Goal: Task Accomplishment & Management: Complete application form

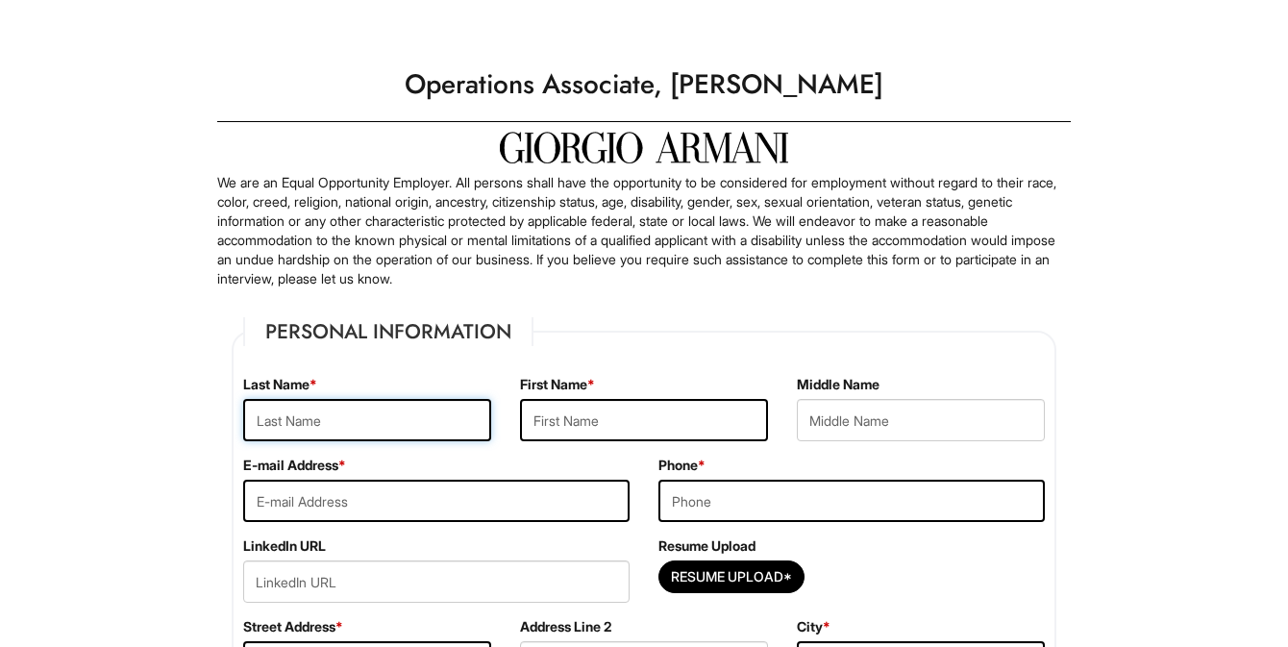
click at [309, 412] on input "text" at bounding box center [367, 420] width 248 height 42
type input "r"
type input "[PERSON_NAME]"
click at [571, 438] on input "text" at bounding box center [644, 420] width 248 height 42
type input "[PERSON_NAME]"
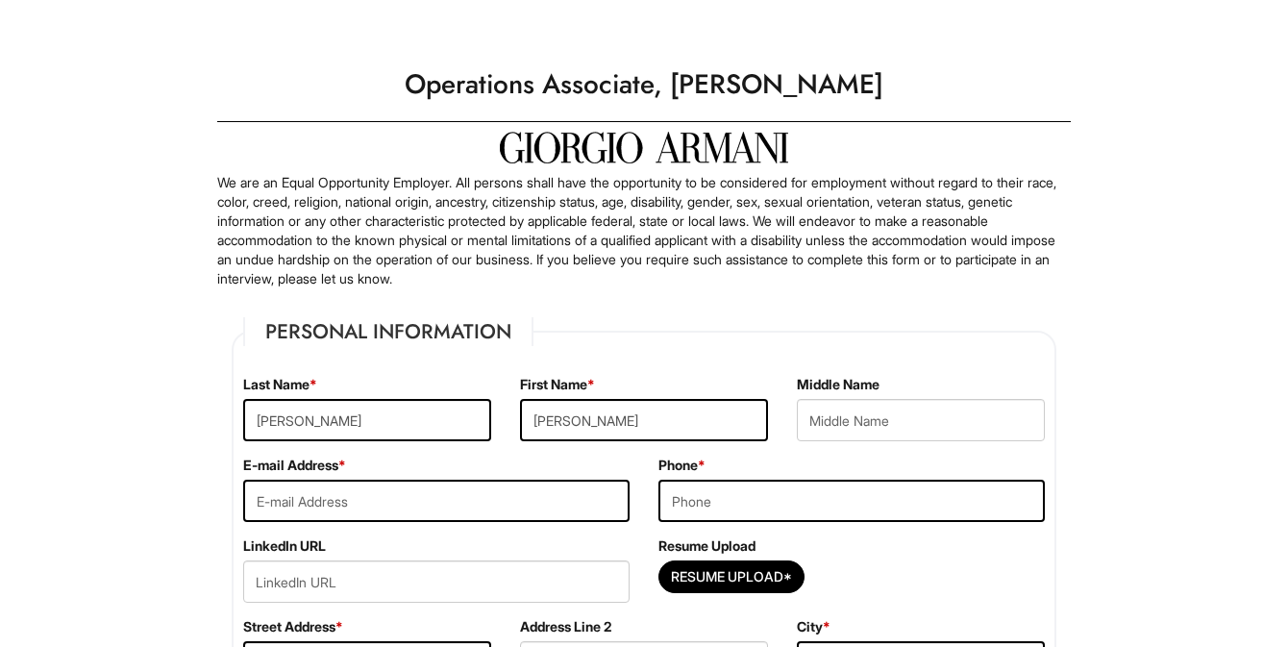
click at [604, 382] on div "First Name * [PERSON_NAME]" at bounding box center [644, 415] width 277 height 81
click at [827, 407] on input "text" at bounding box center [921, 420] width 248 height 42
type input "[PERSON_NAME]"
click at [521, 508] on input "email" at bounding box center [436, 501] width 386 height 42
type input "[EMAIL_ADDRESS][DOMAIN_NAME]"
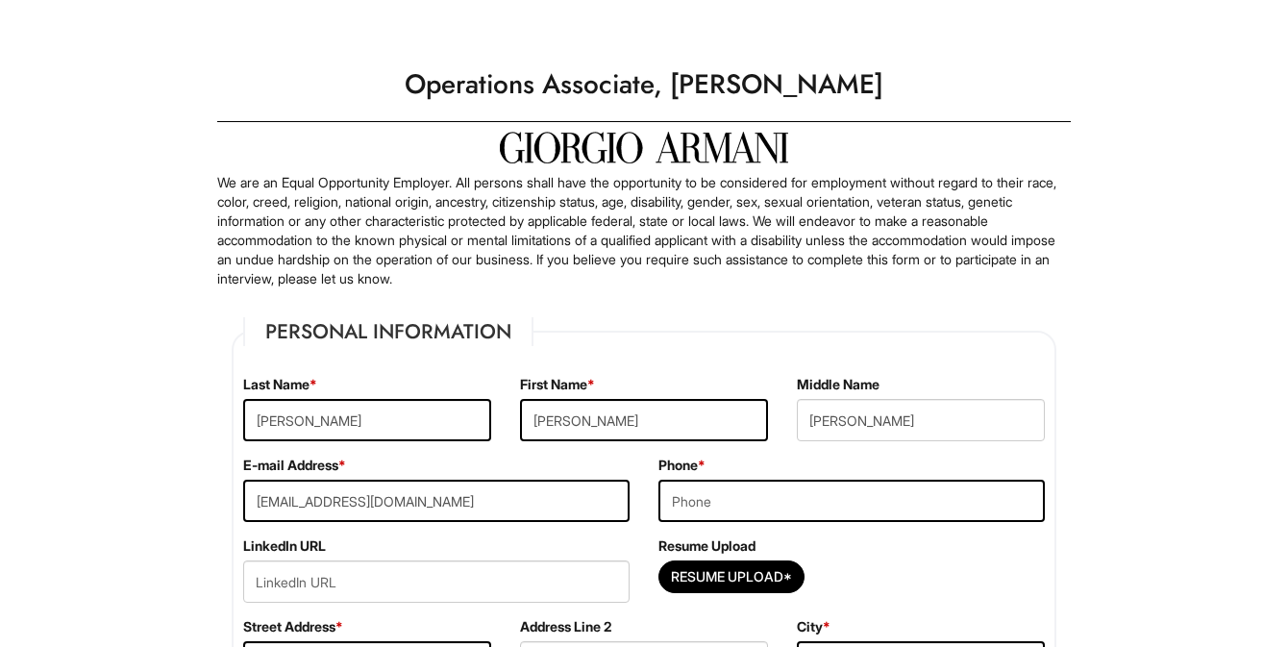
type input "7203261543"
type input "[STREET_ADDRESS]"
type input "Lone Tree"
select select "CO"
type input "80124"
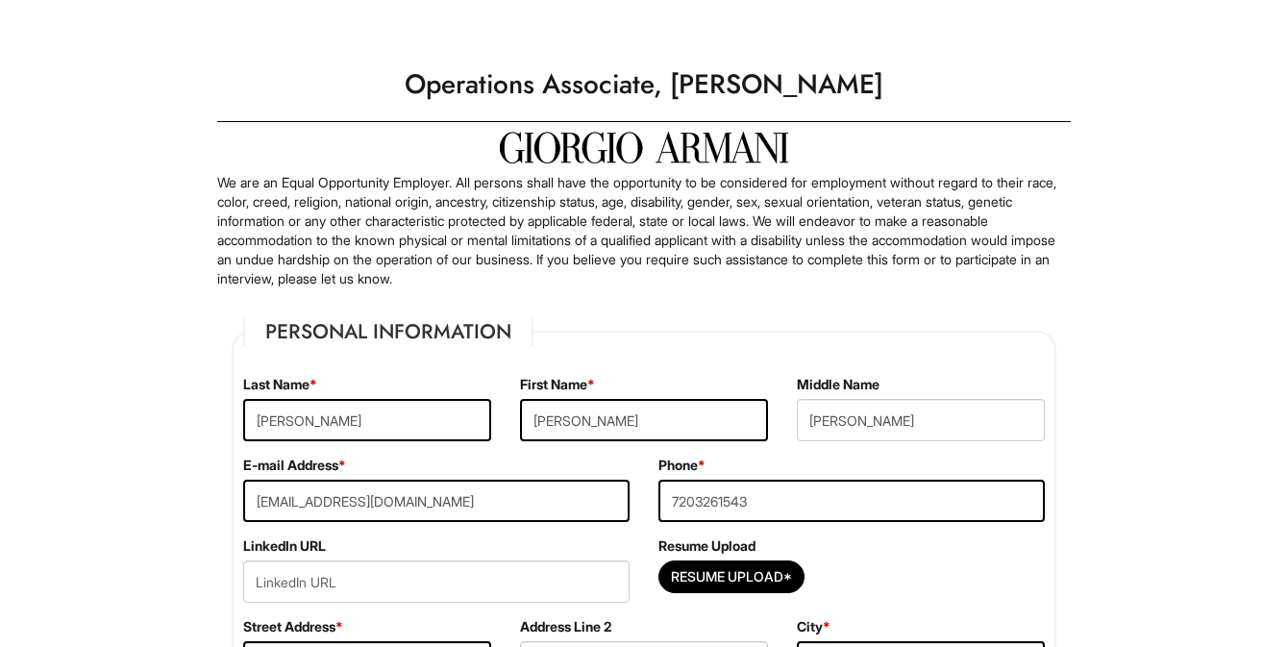
select select "[GEOGRAPHIC_DATA]"
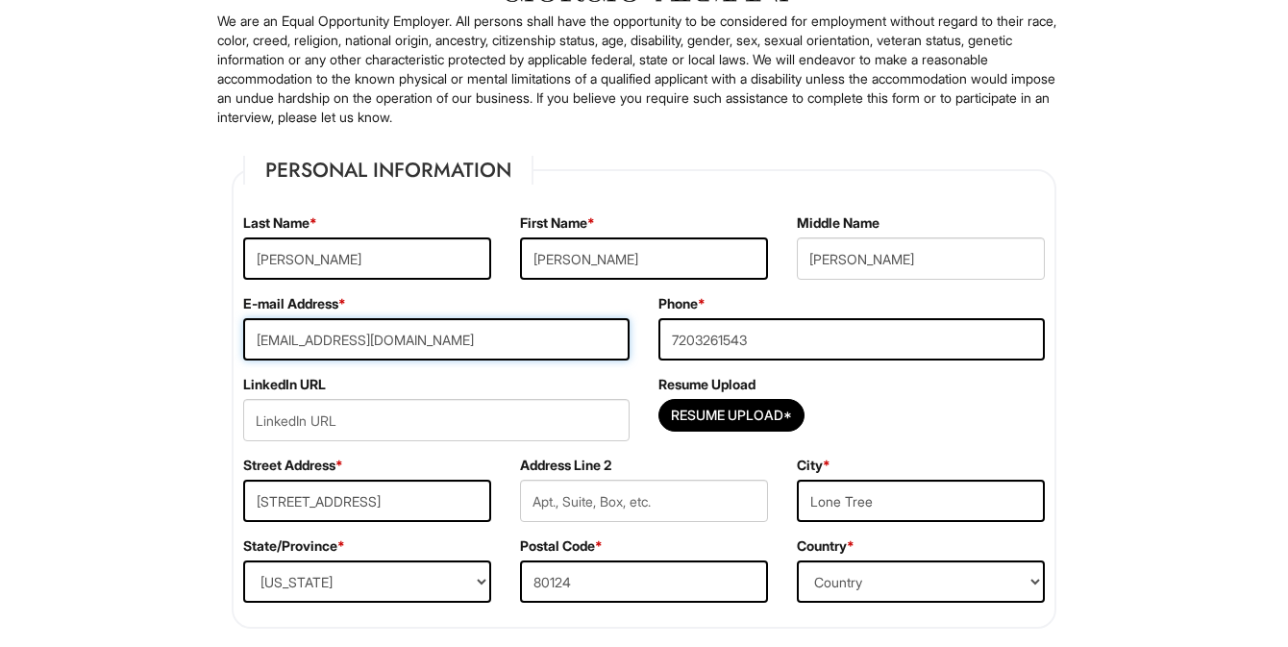
scroll to position [164, 0]
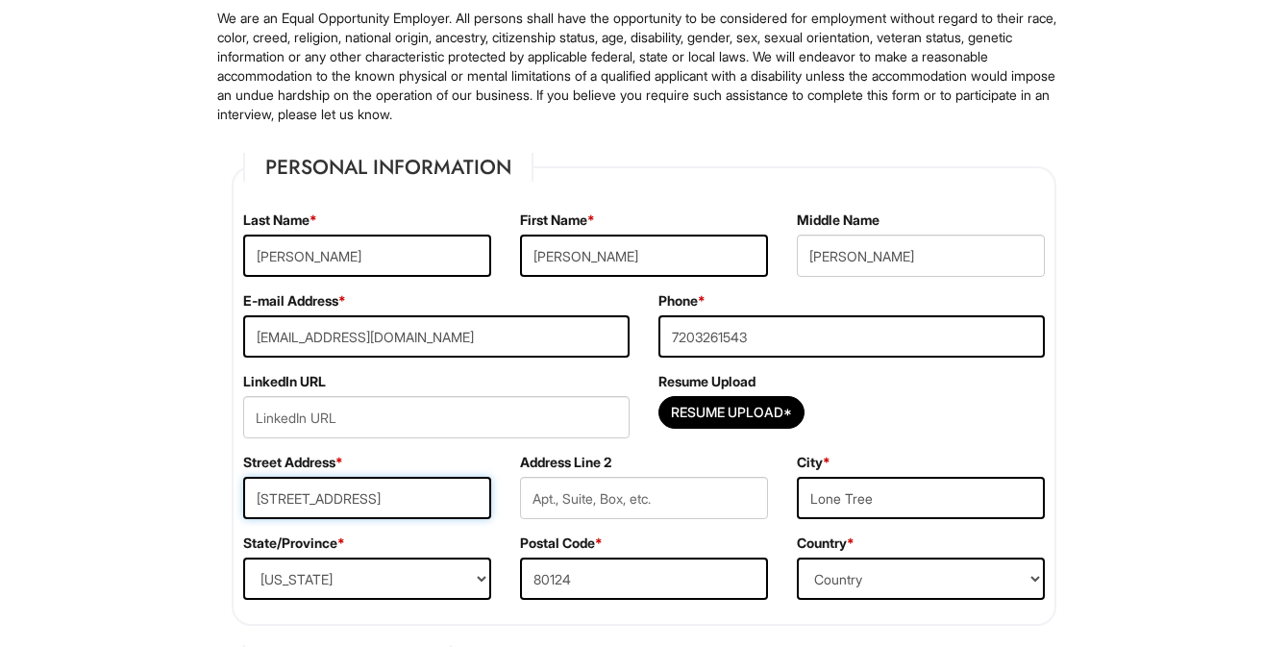
drag, startPoint x: 451, startPoint y: 514, endPoint x: 172, endPoint y: 513, distance: 278.8
type input "[STREET_ADDRESS]"
click at [914, 495] on input "Lone Tree" at bounding box center [921, 498] width 248 height 42
type input "[US_STATE]"
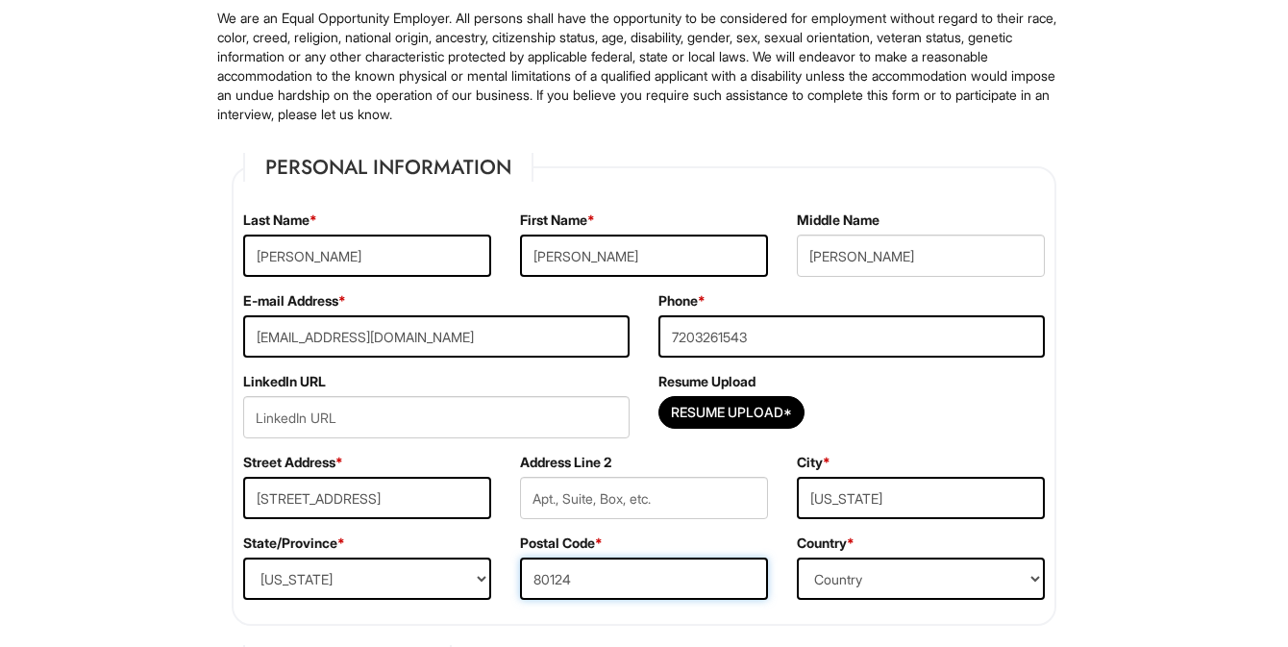
click at [716, 585] on input "80124" at bounding box center [644, 579] width 248 height 42
type input "10016"
click at [348, 578] on select "State/Province [US_STATE] [US_STATE] [US_STATE] [US_STATE] [US_STATE] [US_STATE…" at bounding box center [367, 579] width 248 height 42
select select "NY"
click at [243, 558] on select "State/Province [US_STATE] [US_STATE] [US_STATE] [US_STATE] [US_STATE] [US_STATE…" at bounding box center [367, 579] width 248 height 42
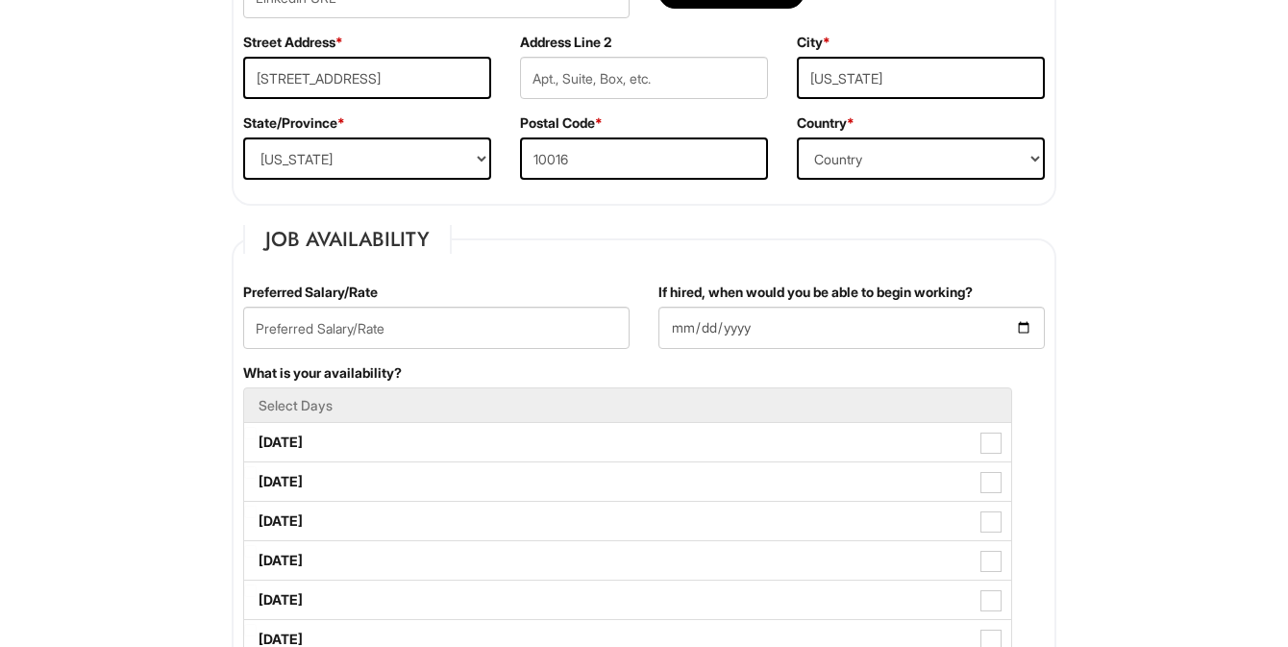
scroll to position [585, 0]
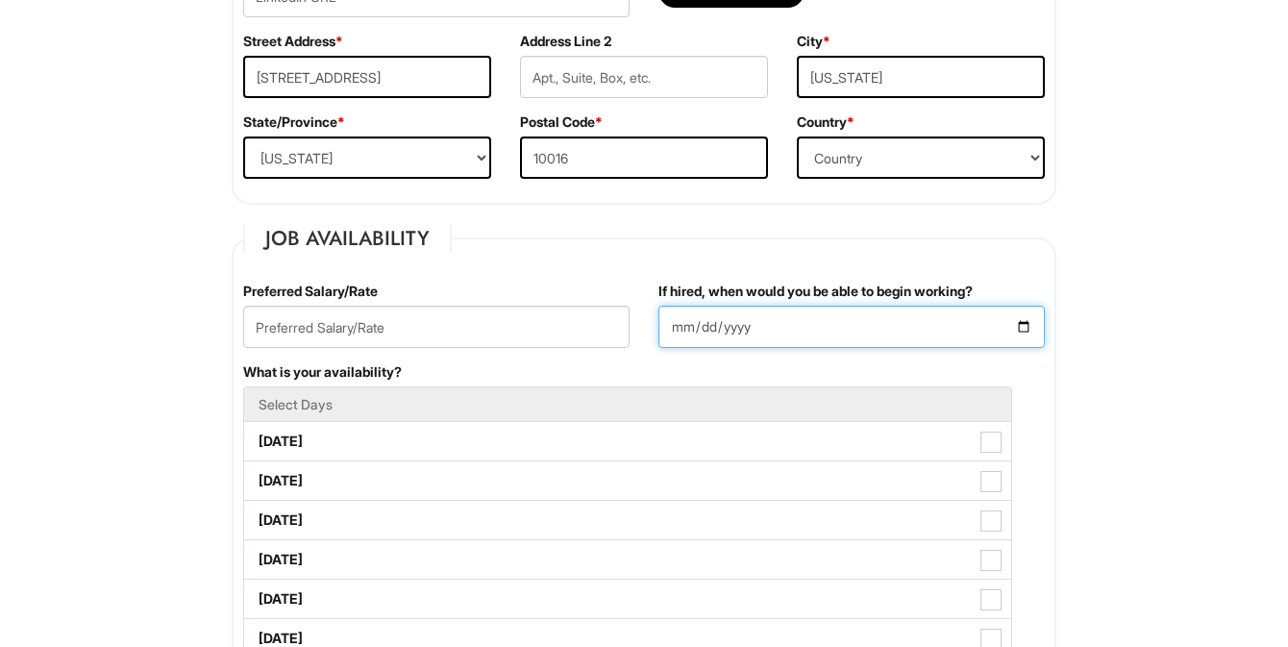
click at [1019, 320] on input "If hired, when would you be able to begin working?" at bounding box center [852, 327] width 386 height 42
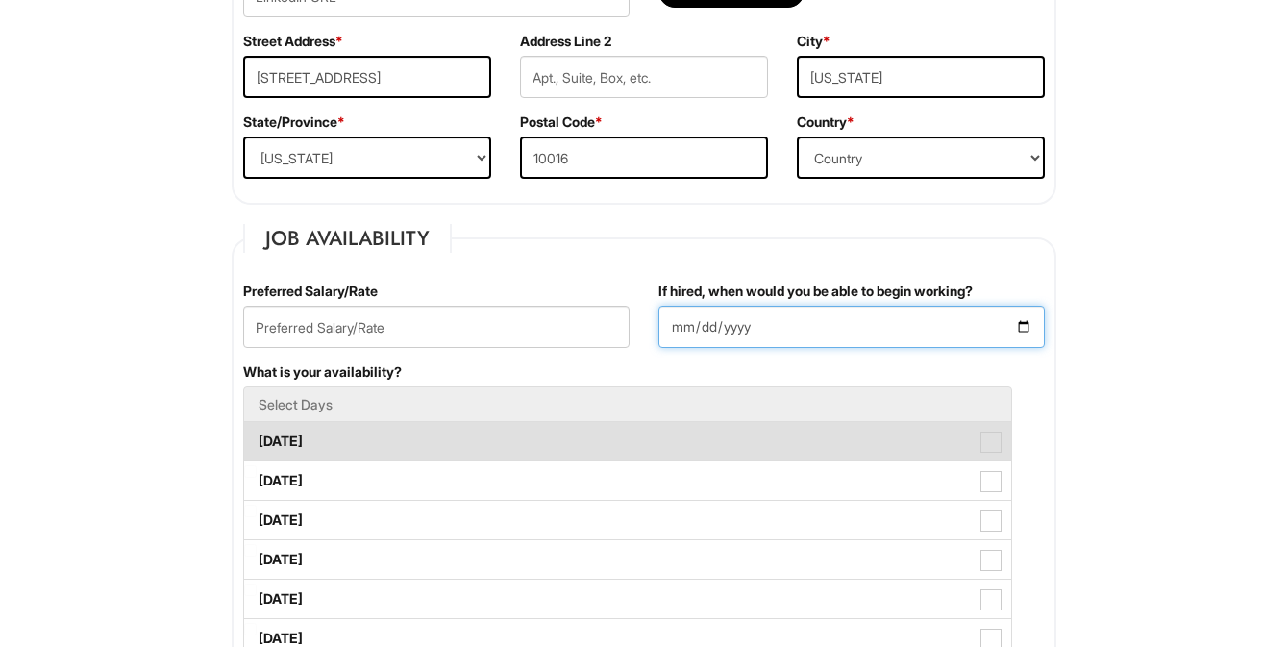
type input "[DATE]"
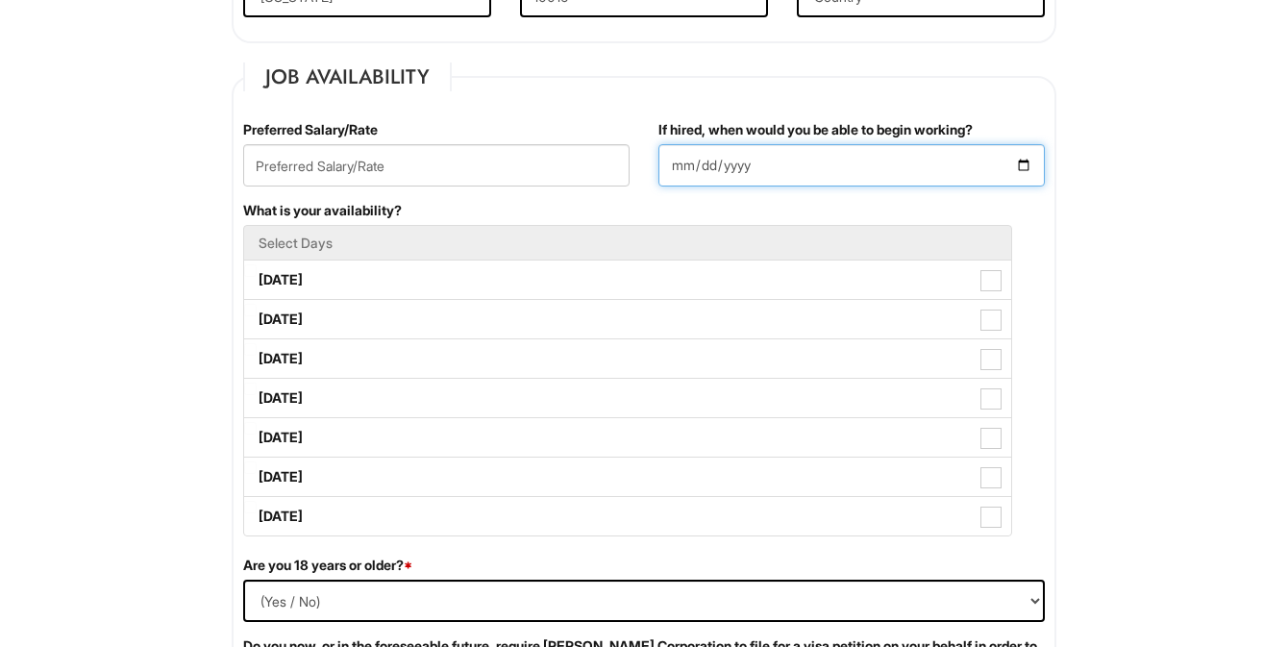
scroll to position [760, 0]
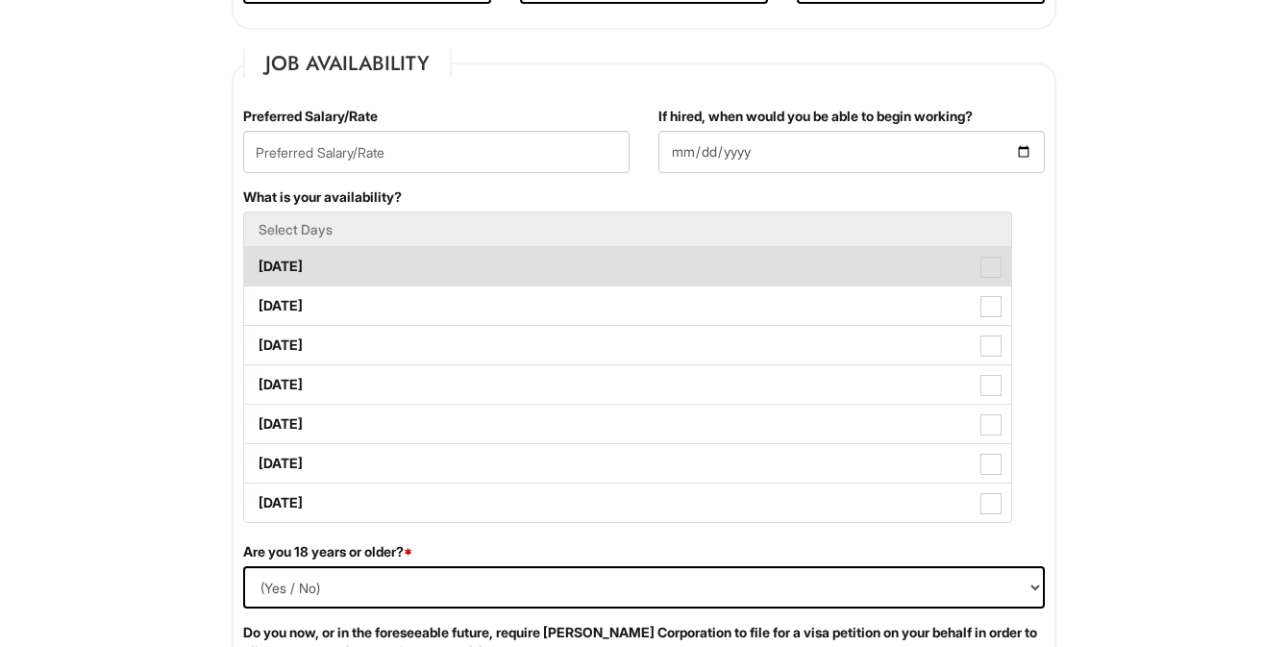
click at [995, 265] on span at bounding box center [991, 267] width 21 height 21
click at [257, 263] on Available_Monday "[DATE]" at bounding box center [250, 257] width 12 height 12
checkbox Available_Monday "true"
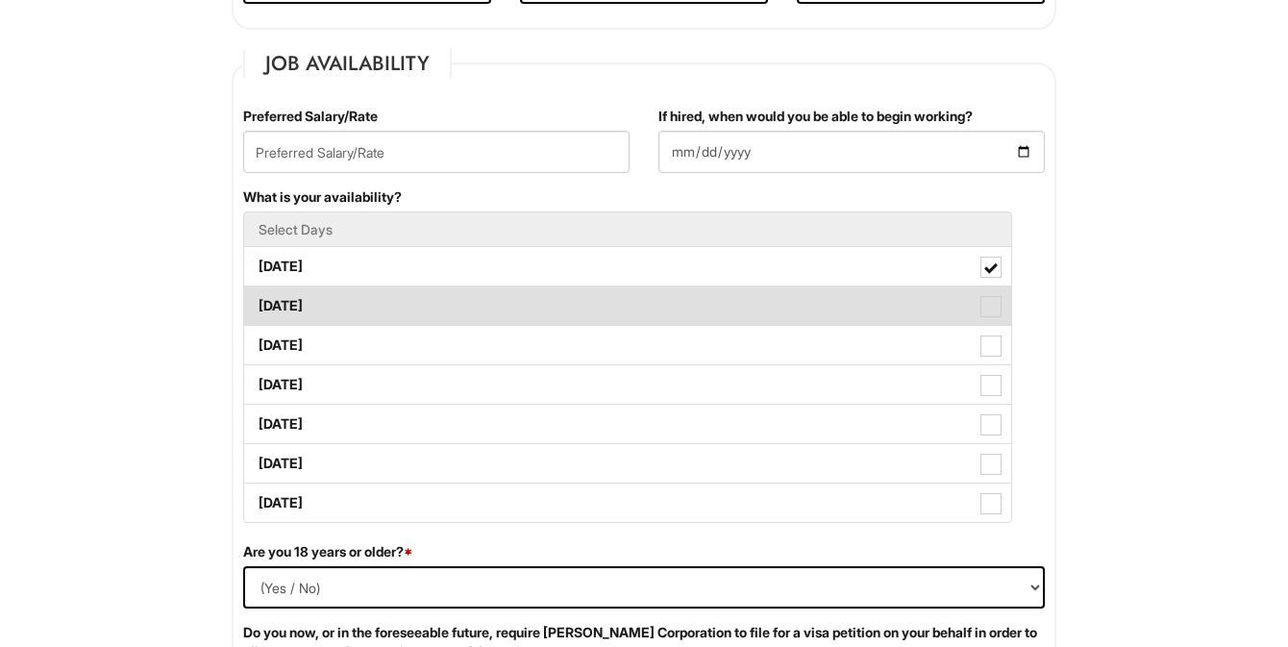
click at [995, 313] on span at bounding box center [991, 306] width 21 height 21
click at [257, 303] on Available_Tuesday "[DATE]" at bounding box center [250, 296] width 12 height 12
checkbox Available_Tuesday "true"
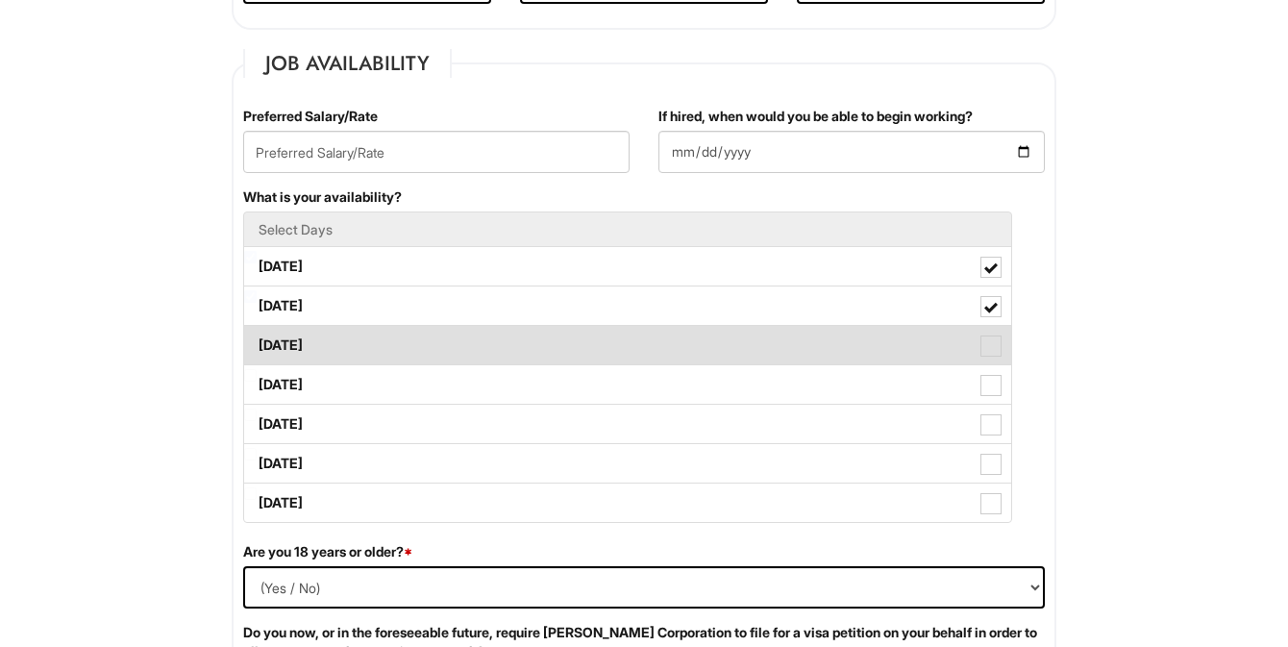
click at [995, 343] on span at bounding box center [991, 346] width 21 height 21
click at [257, 342] on Available_Wednesday "[DATE]" at bounding box center [250, 336] width 12 height 12
checkbox Available_Wednesday "true"
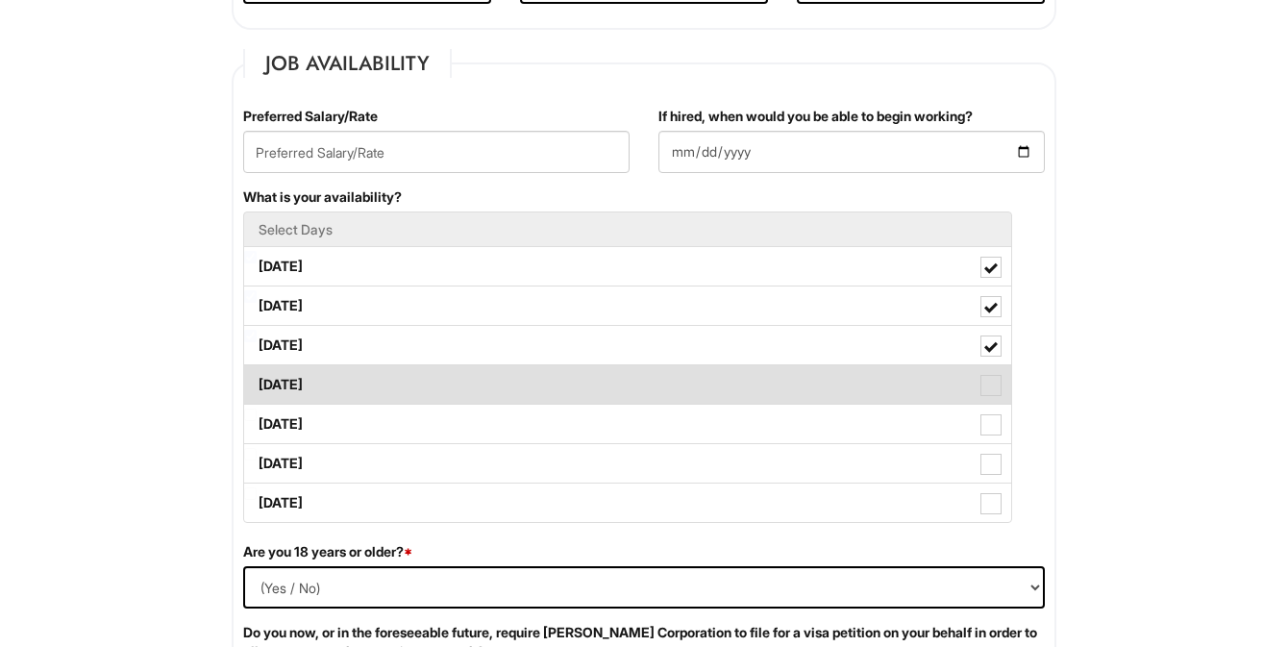
click at [995, 378] on span at bounding box center [991, 385] width 21 height 21
click at [257, 378] on Available_Thursday "[DATE]" at bounding box center [250, 375] width 12 height 12
checkbox Available_Thursday "true"
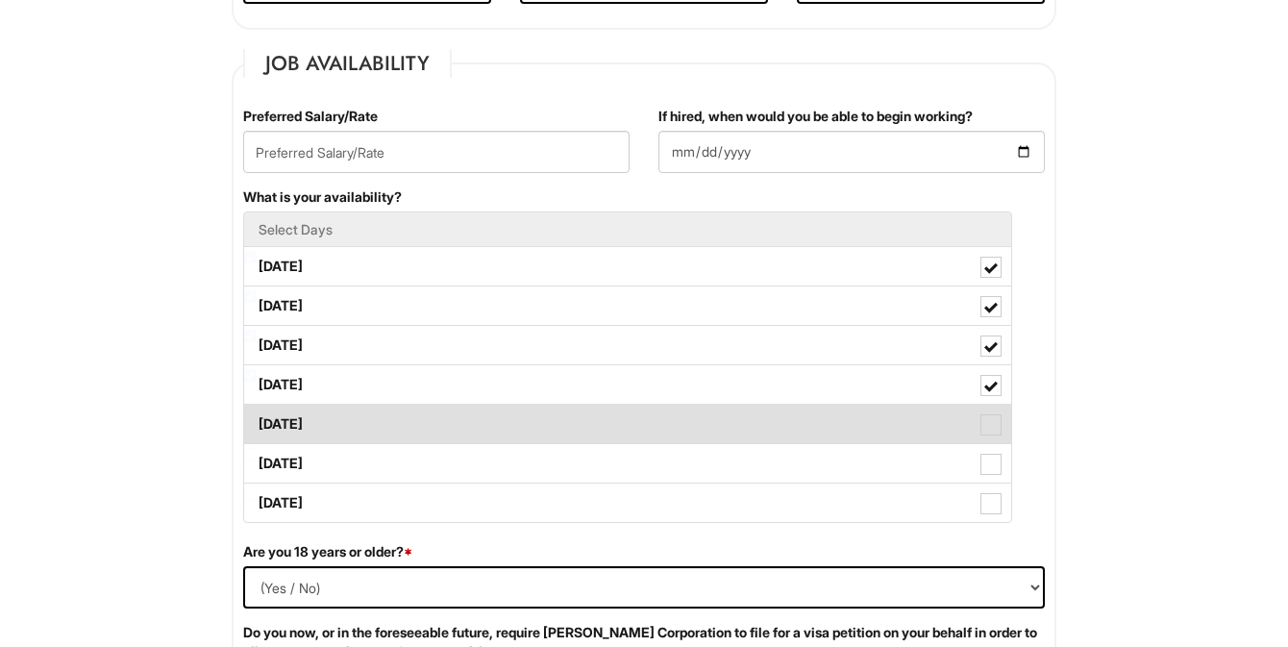
click at [995, 435] on span at bounding box center [991, 424] width 21 height 21
click at [257, 421] on Available_Friday "[DATE]" at bounding box center [250, 415] width 12 height 12
checkbox Available_Friday "true"
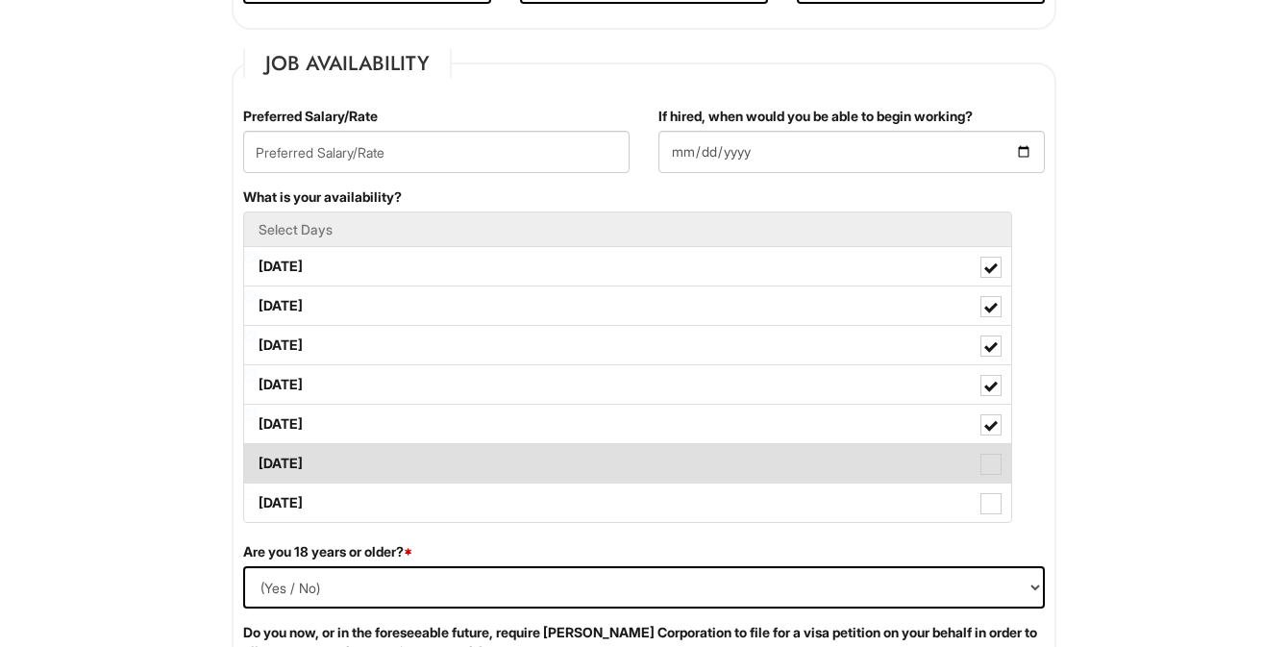
click at [995, 466] on span at bounding box center [991, 464] width 21 height 21
click at [257, 460] on Available_Saturday "[DATE]" at bounding box center [250, 454] width 12 height 12
checkbox Available_Saturday "true"
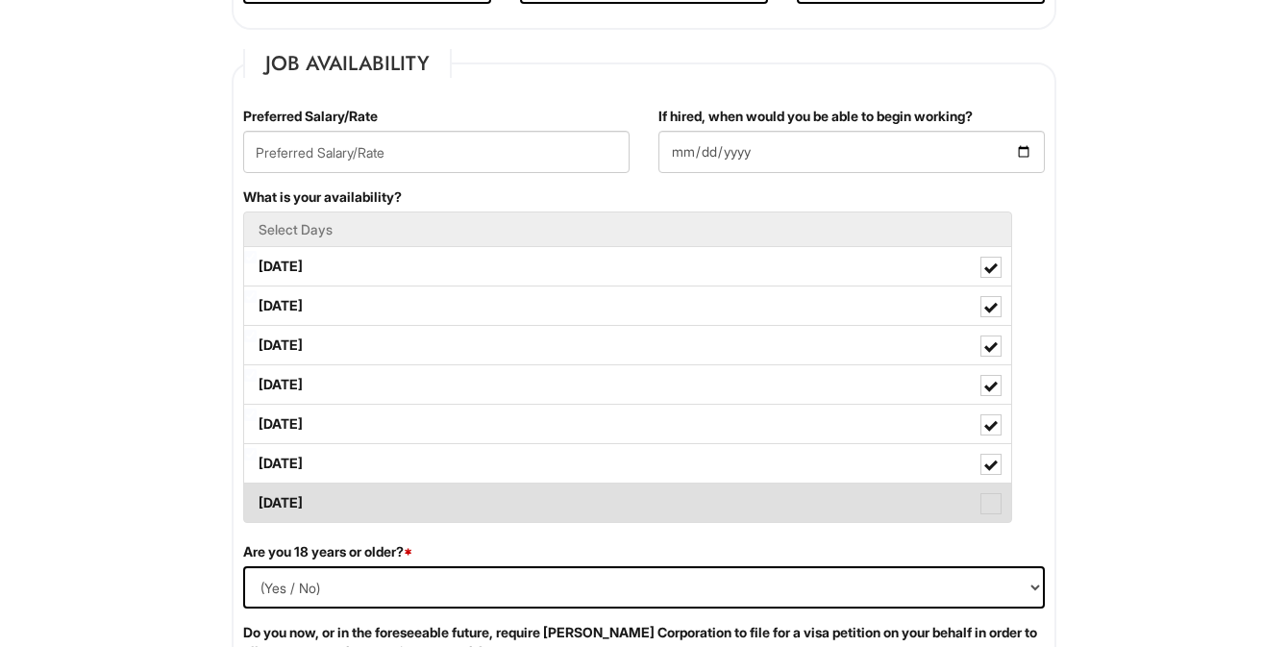
click at [1003, 510] on label "[DATE]" at bounding box center [627, 503] width 767 height 38
click at [257, 500] on Available_Sunday "[DATE]" at bounding box center [250, 493] width 12 height 12
checkbox Available_Sunday "true"
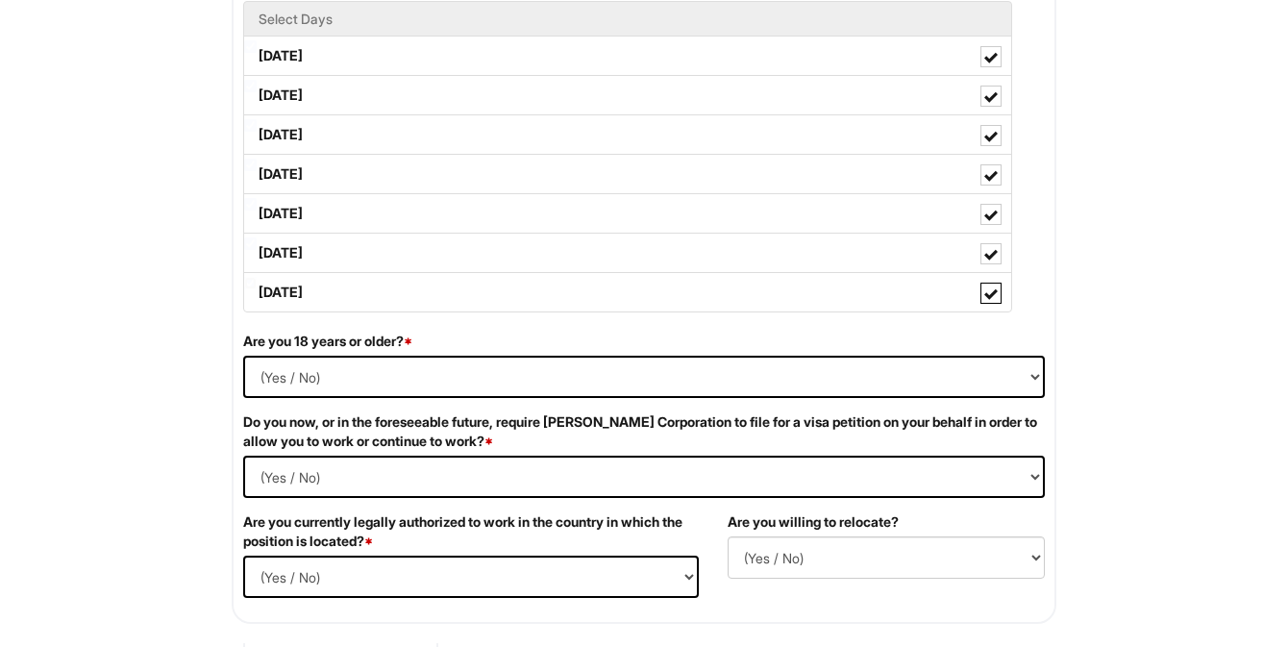
scroll to position [970, 0]
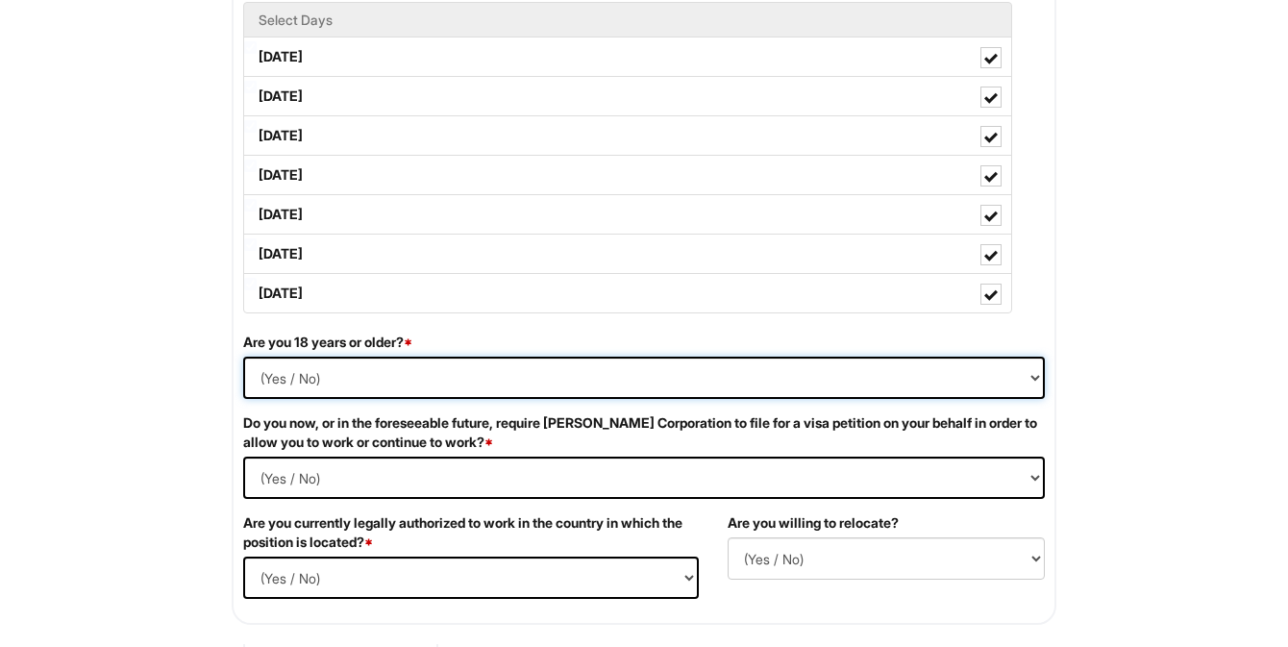
click at [917, 381] on select "(Yes / No) Yes No" at bounding box center [644, 378] width 802 height 42
select select "Yes"
click at [243, 357] on select "(Yes / No) Yes No" at bounding box center [644, 378] width 802 height 42
click at [871, 466] on Required "(Yes / No) Yes No" at bounding box center [644, 478] width 802 height 42
select Required "No"
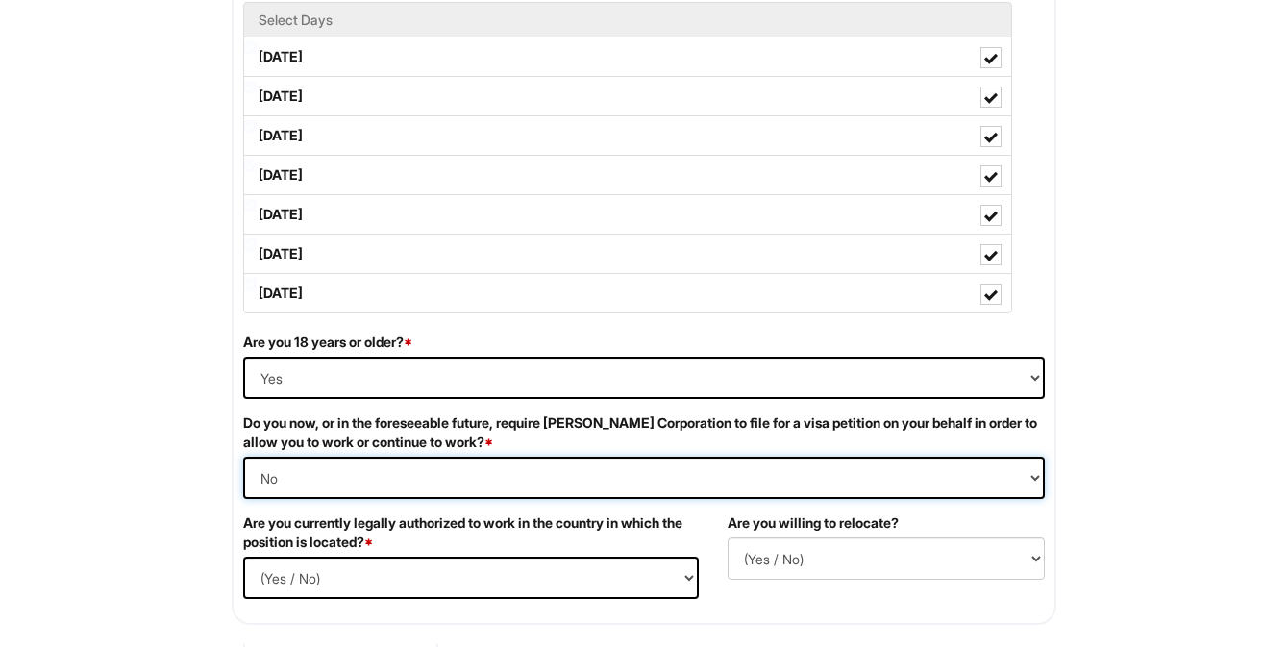
click at [243, 457] on Required "(Yes / No) Yes No" at bounding box center [644, 478] width 802 height 42
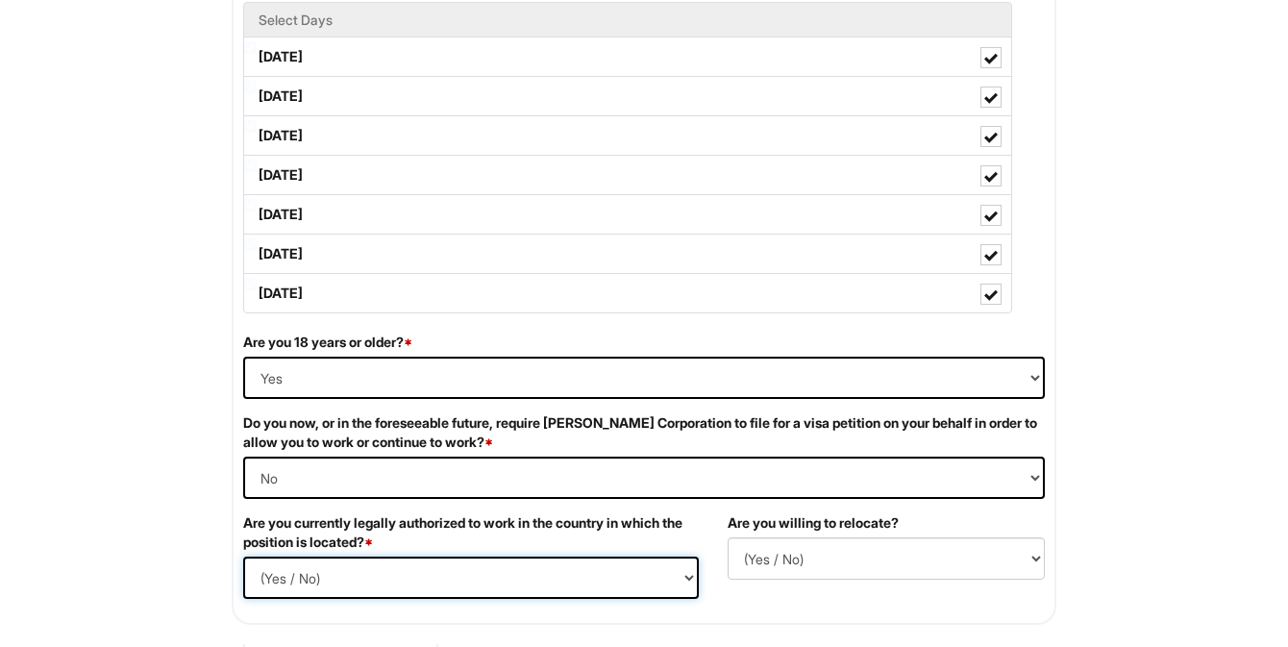
click at [662, 578] on select "(Yes / No) Yes No" at bounding box center [471, 578] width 456 height 42
select select "Yes"
click at [243, 557] on select "(Yes / No) Yes No" at bounding box center [471, 578] width 456 height 42
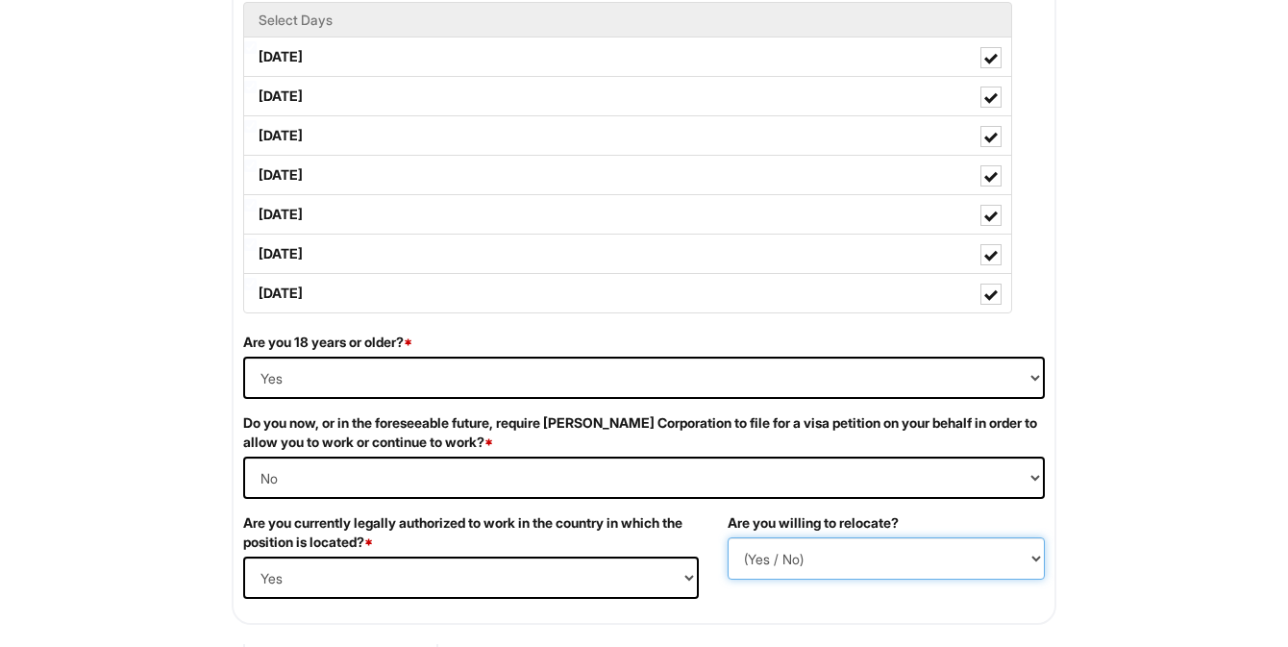
click at [838, 565] on select "(Yes / No) No Yes" at bounding box center [886, 558] width 317 height 42
select select "Y"
click at [728, 537] on select "(Yes / No) No Yes" at bounding box center [886, 558] width 317 height 42
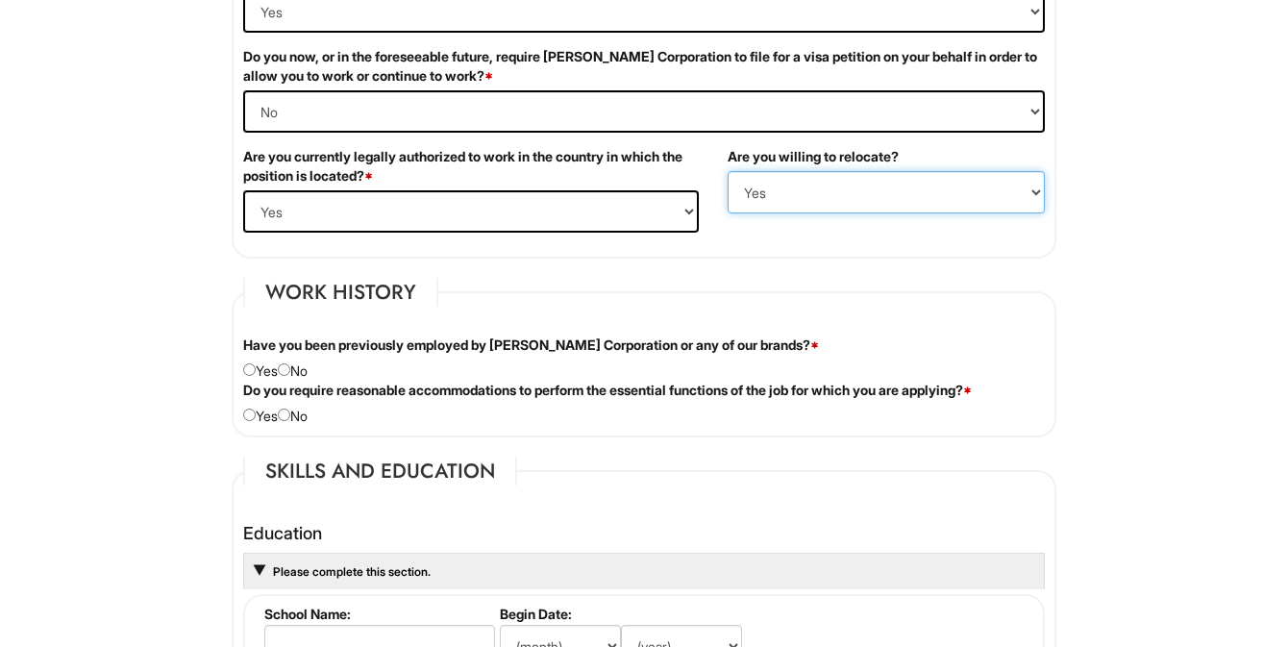
scroll to position [1338, 0]
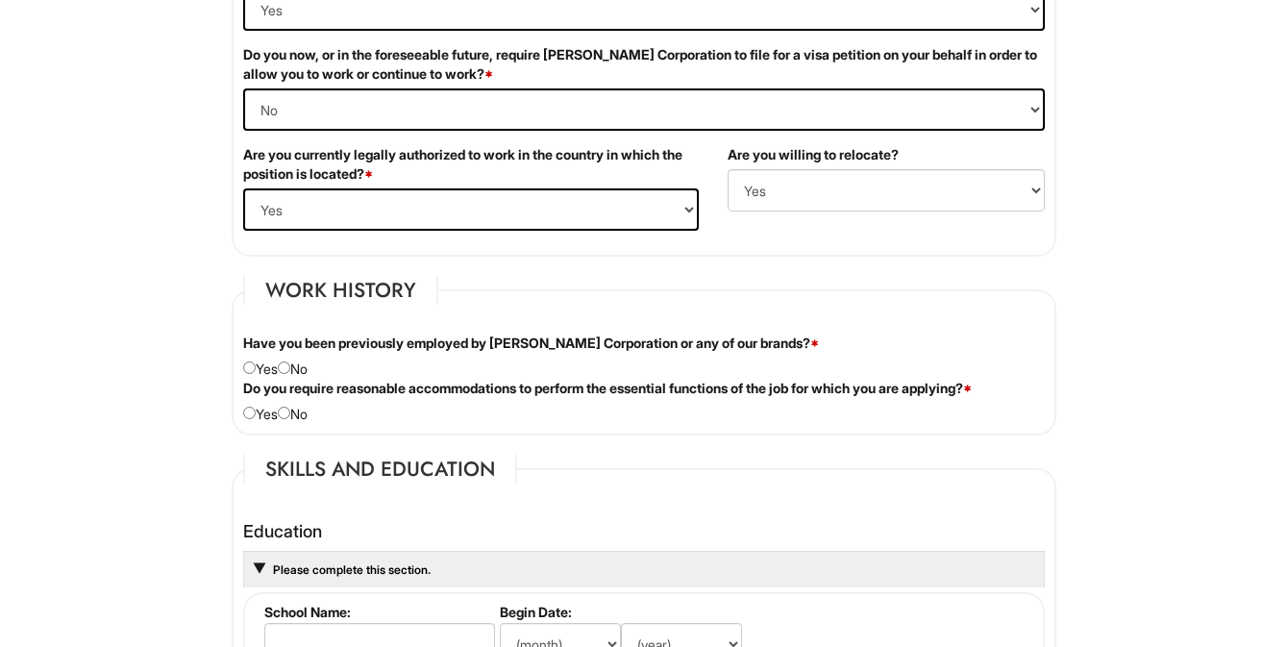
click at [313, 368] on div "Have you been previously employed by [PERSON_NAME] Corporation or any of our br…" at bounding box center [644, 356] width 831 height 45
click at [299, 371] on div "Have you been previously employed by [PERSON_NAME] Corporation or any of our br…" at bounding box center [644, 356] width 831 height 45
click at [286, 369] on input "radio" at bounding box center [284, 367] width 12 height 12
radio input "true"
click at [290, 419] on input "radio" at bounding box center [284, 413] width 12 height 12
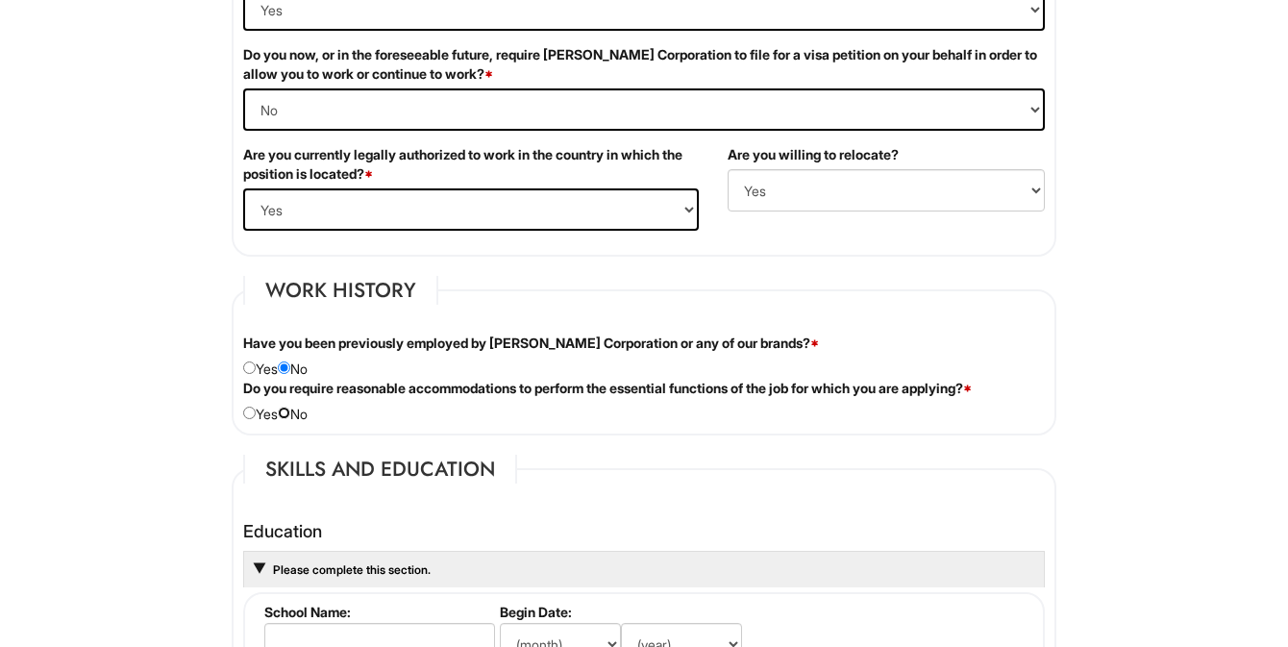
radio input "true"
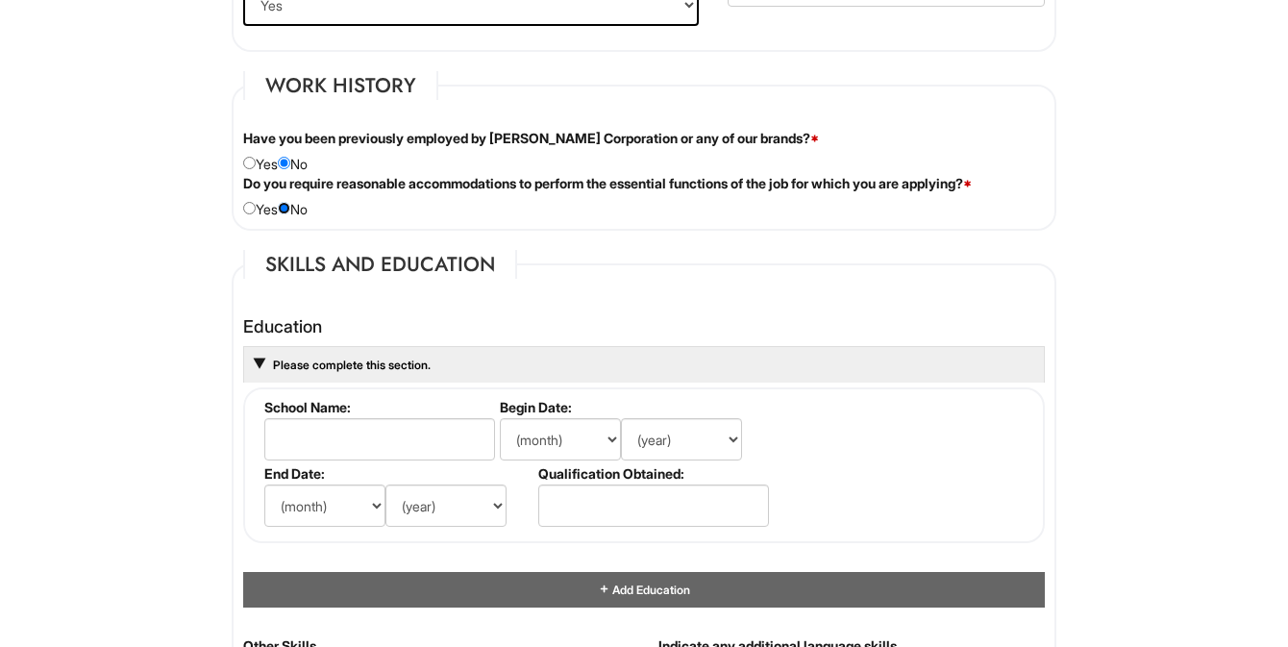
scroll to position [1565, 0]
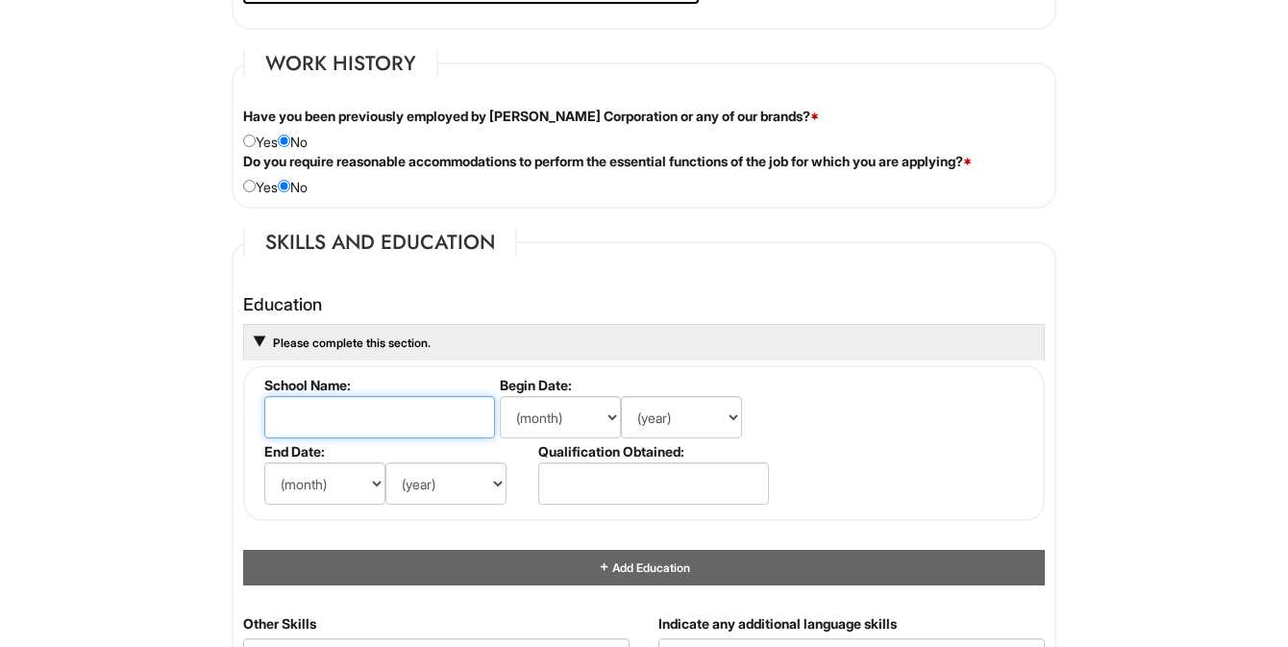
click at [299, 419] on input "text" at bounding box center [379, 417] width 231 height 42
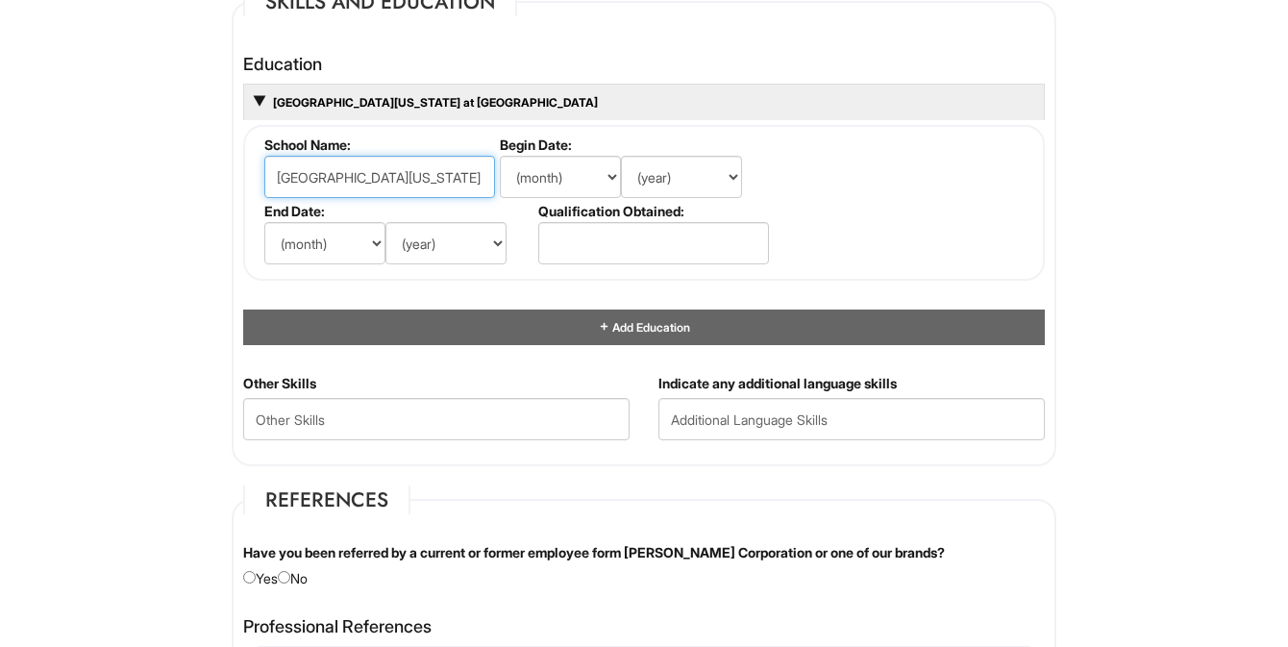
scroll to position [0, 6]
type input "[GEOGRAPHIC_DATA][US_STATE] at [GEOGRAPHIC_DATA]"
click at [577, 182] on select "(month) Jan Feb Mar Apr May Jun [DATE] Aug Sep Oct Nov Dec" at bounding box center [560, 177] width 121 height 42
select select "1"
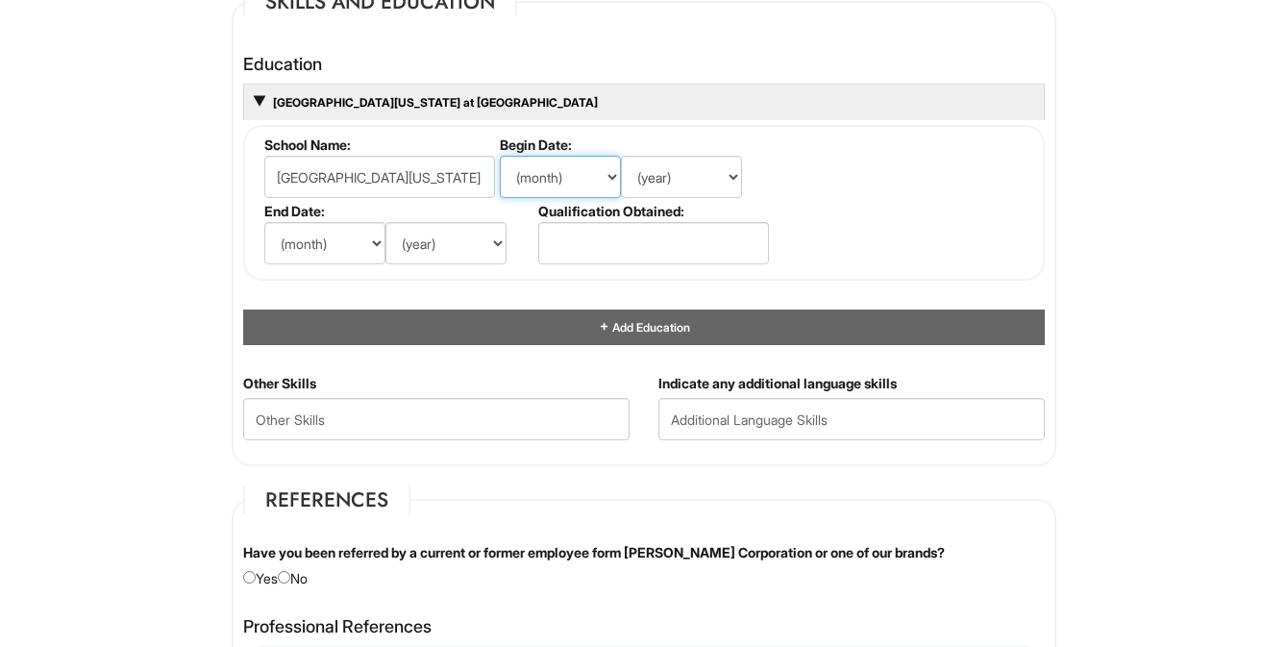
click at [500, 156] on select "(month) Jan Feb Mar Apr May Jun [DATE] Aug Sep Oct Nov Dec" at bounding box center [560, 177] width 121 height 42
click at [653, 187] on select "(year) 2029 2028 2027 2026 2025 2024 2023 2022 2021 2020 2019 2018 2017 2016 20…" at bounding box center [681, 177] width 121 height 42
select select "2021"
click at [621, 156] on select "(year) 2029 2028 2027 2026 2025 2024 2023 2022 2021 2020 2019 2018 2017 2016 20…" at bounding box center [681, 177] width 121 height 42
click at [342, 251] on select "(month) Jan Feb Mar Apr May Jun [DATE] Aug Sep Oct Nov Dec" at bounding box center [324, 243] width 121 height 42
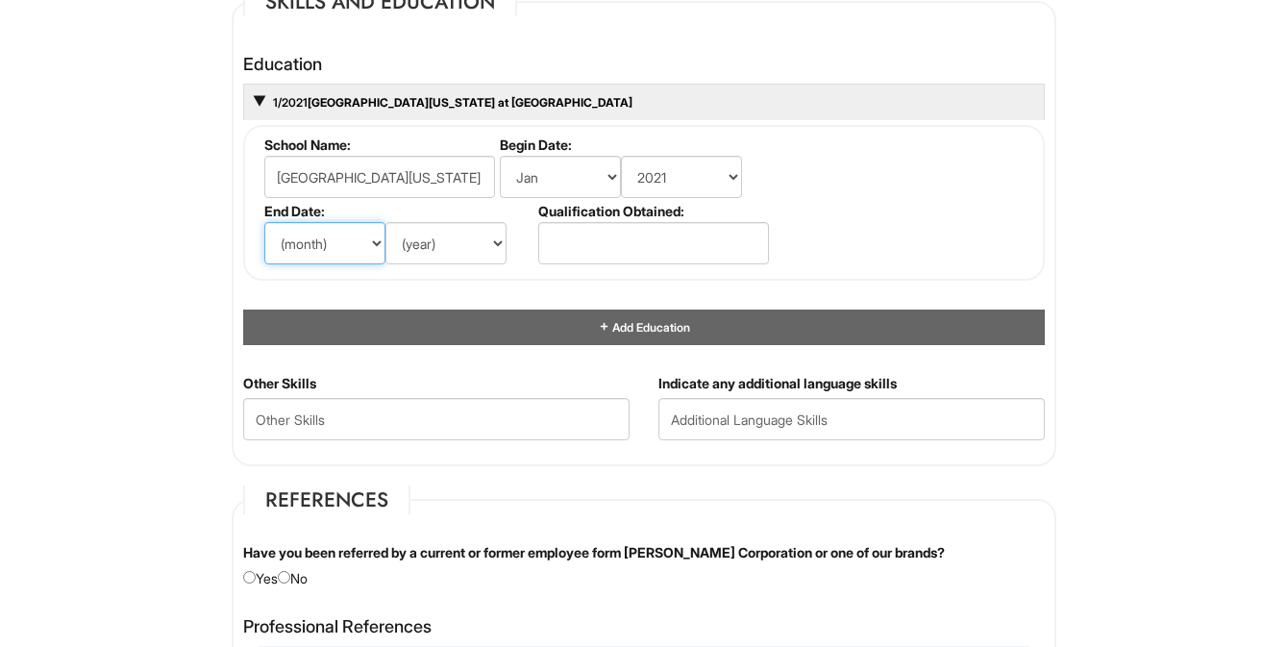
select select "5"
click at [264, 222] on select "(month) Jan Feb Mar Apr May Jun [DATE] Aug Sep Oct Nov Dec" at bounding box center [324, 243] width 121 height 42
click at [452, 261] on select "(year) 2029 2028 2027 2026 2025 2024 2023 2022 2021 2020 2019 2018 2017 2016 20…" at bounding box center [445, 243] width 121 height 42
select select "2025"
click at [385, 222] on select "(year) 2029 2028 2027 2026 2025 2024 2023 2022 2021 2020 2019 2018 2017 2016 20…" at bounding box center [445, 243] width 121 height 42
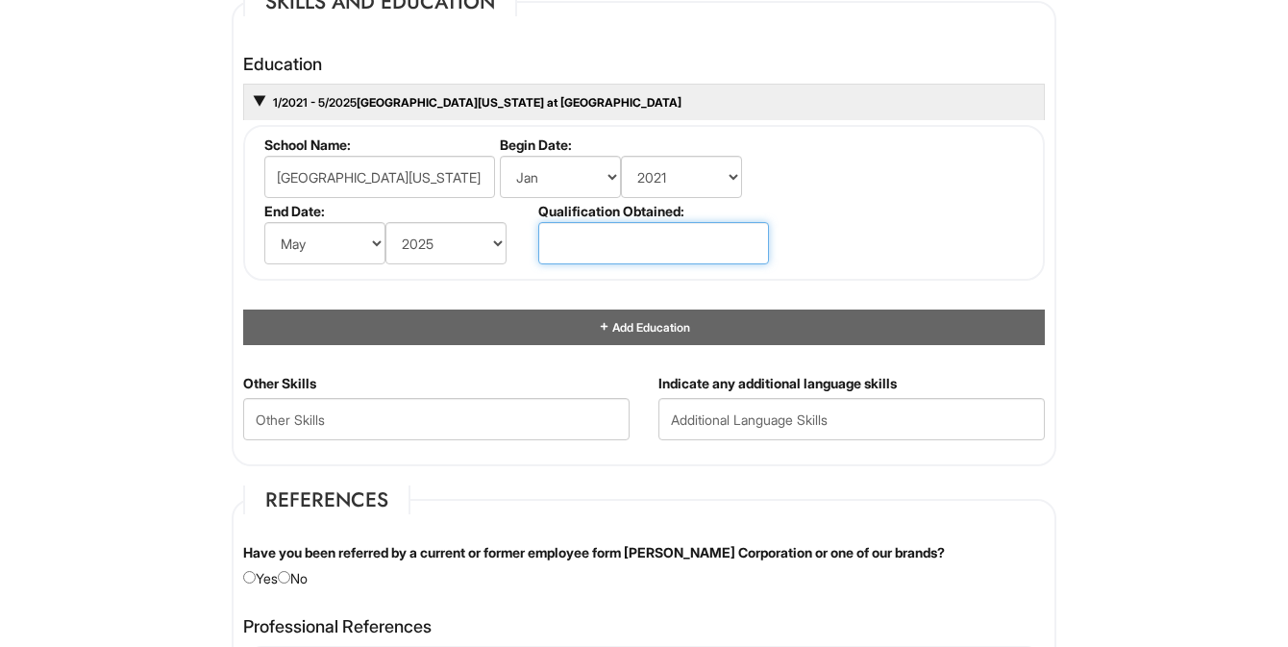
click at [593, 235] on input "text" at bounding box center [653, 243] width 231 height 42
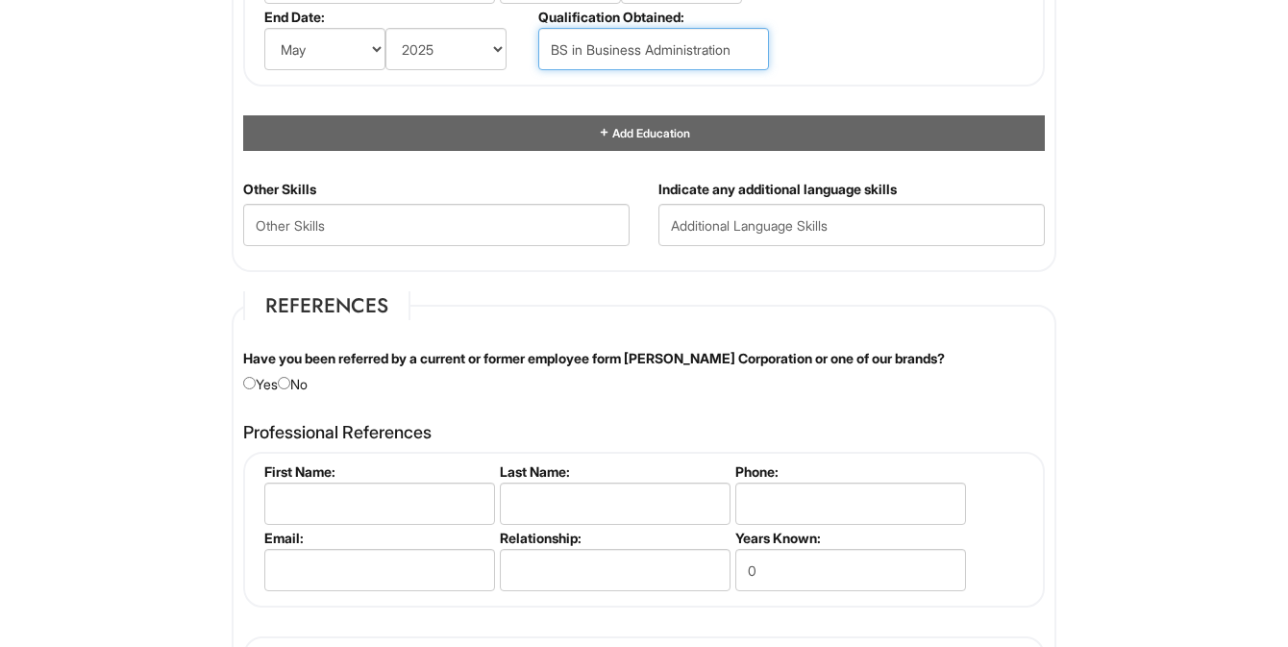
scroll to position [2008, 0]
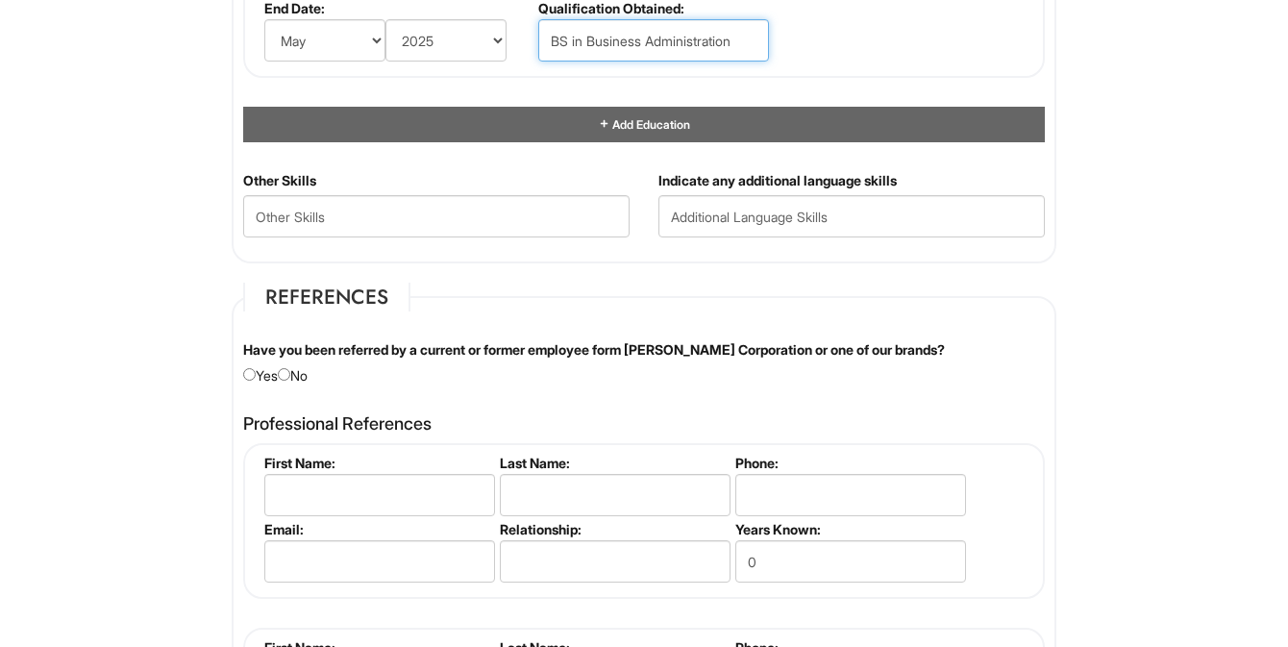
type input "BS in Business Administration"
click at [310, 382] on div "Have you been referred by a current or former employee form [PERSON_NAME] Corpo…" at bounding box center [644, 362] width 831 height 45
click at [300, 379] on div "Have you been referred by a current or former employee form [PERSON_NAME] Corpo…" at bounding box center [644, 362] width 831 height 45
click at [290, 372] on input "radio" at bounding box center [284, 374] width 12 height 12
radio input "true"
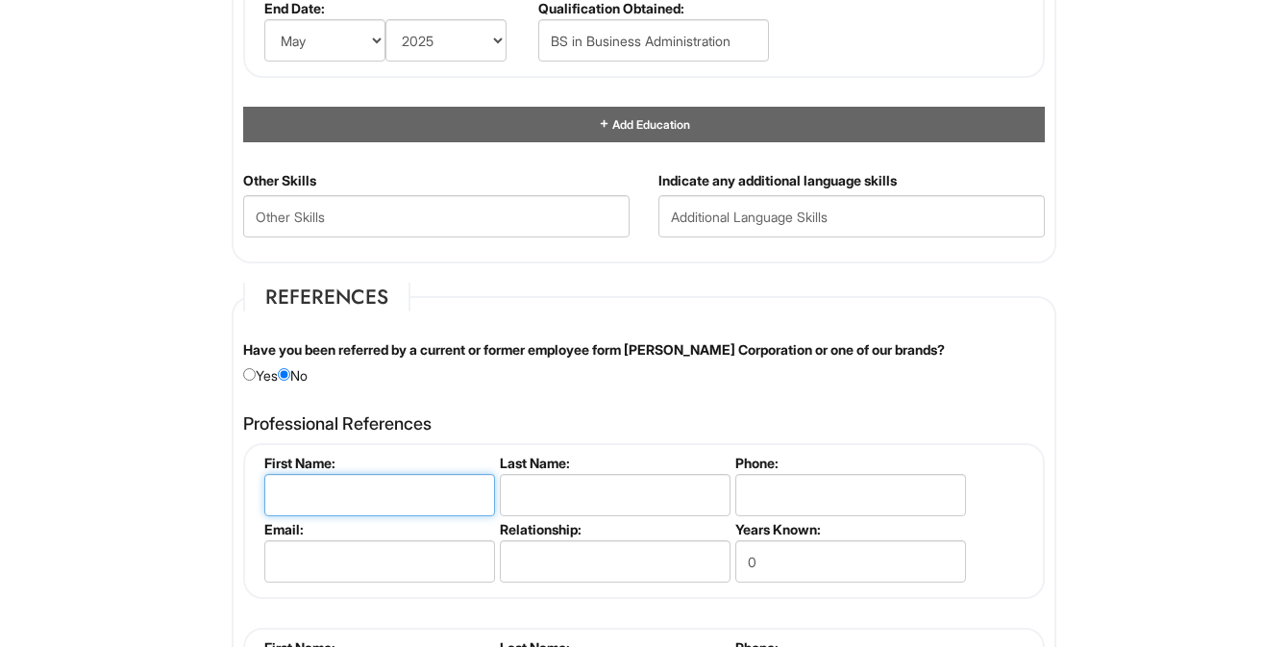
click at [317, 494] on input "text" at bounding box center [379, 495] width 231 height 42
type input "[PERSON_NAME]"
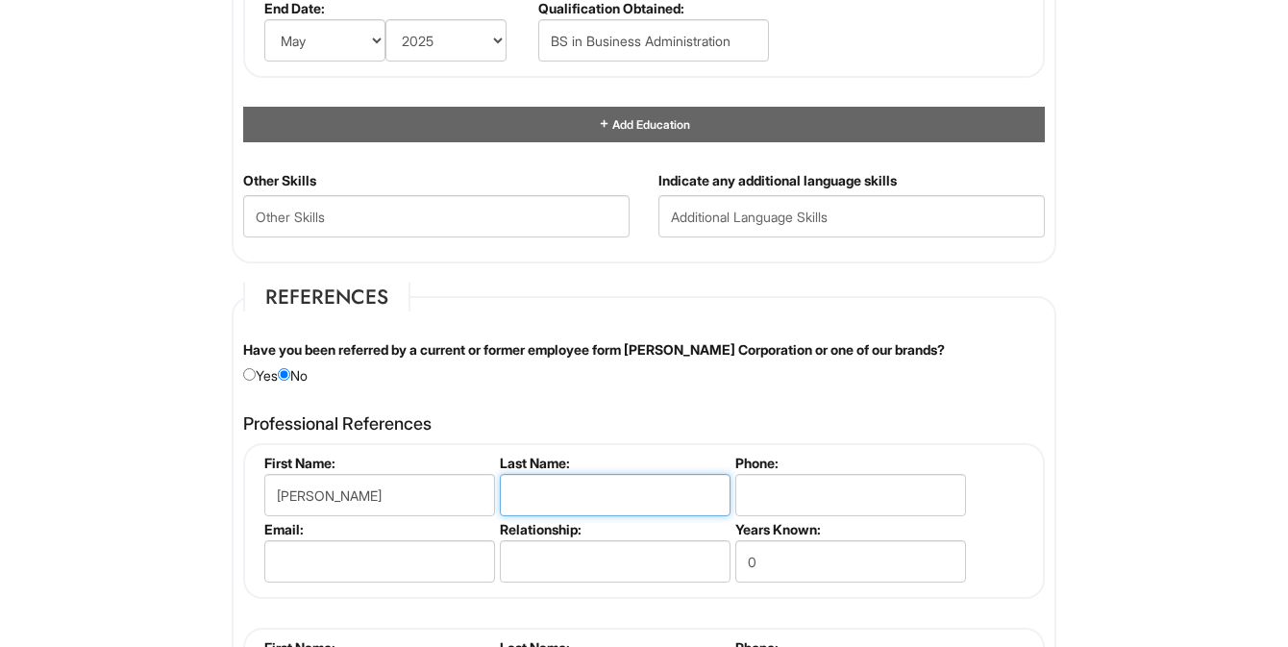
click at [600, 477] on input "text" at bounding box center [615, 495] width 231 height 42
type input "[PERSON_NAME]"
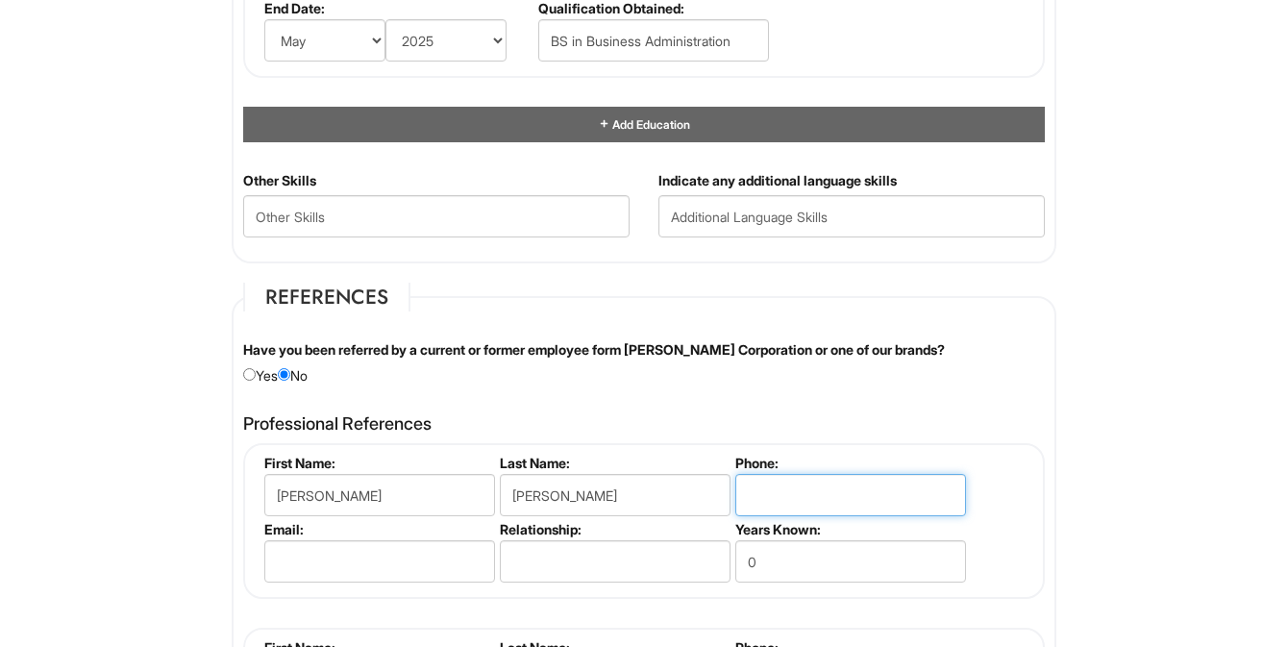
click at [861, 495] on input "tel" at bounding box center [850, 495] width 231 height 42
type input "7202894904"
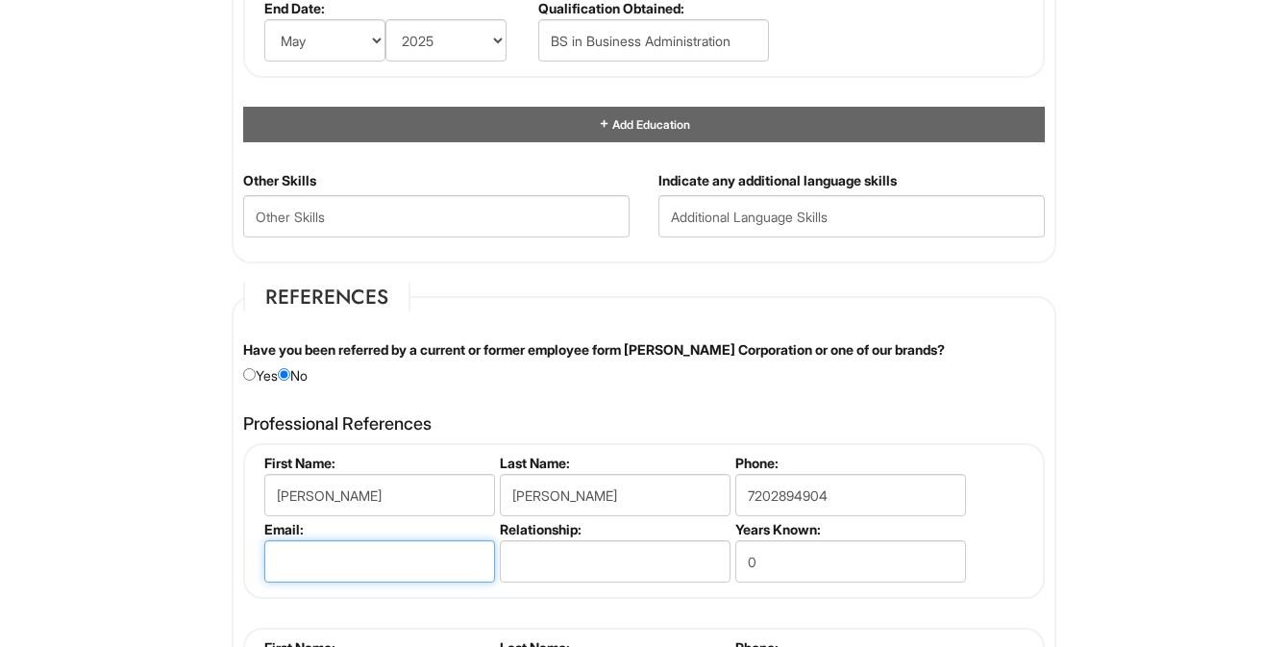
click at [476, 561] on input "email" at bounding box center [379, 561] width 231 height 42
type input "[PERSON_NAME].[PERSON_NAME]"
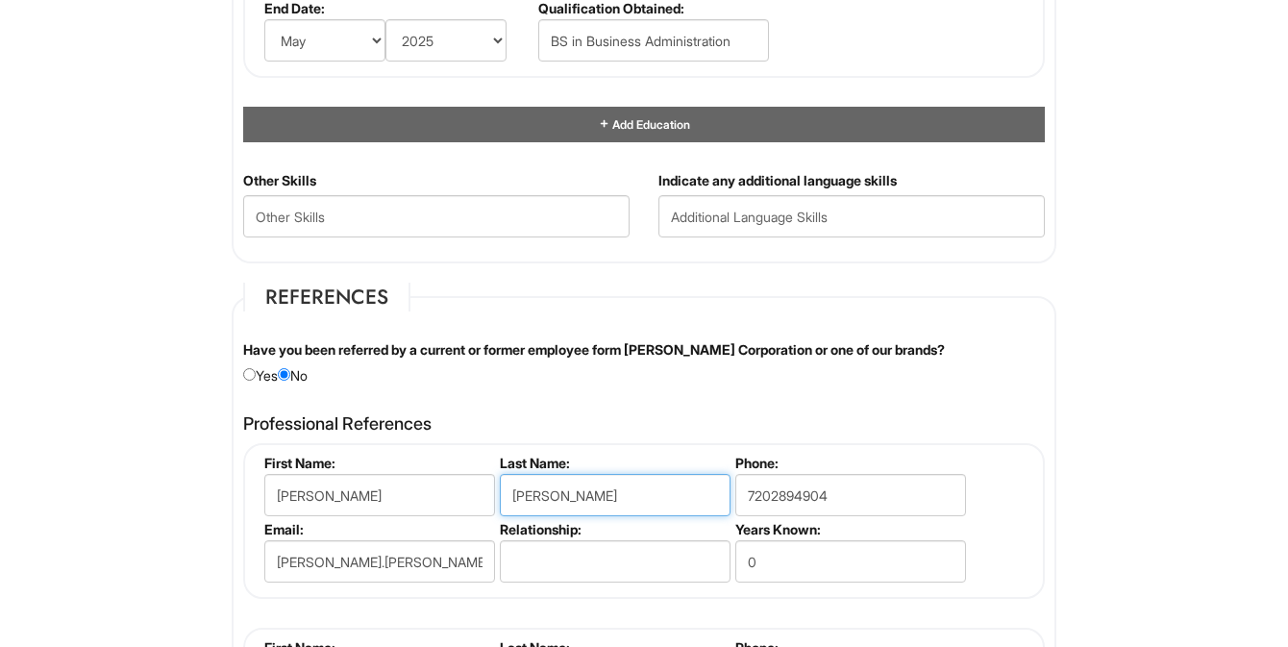
click at [549, 497] on input "[PERSON_NAME]" at bounding box center [615, 495] width 231 height 42
type input "[PERSON_NAME]"
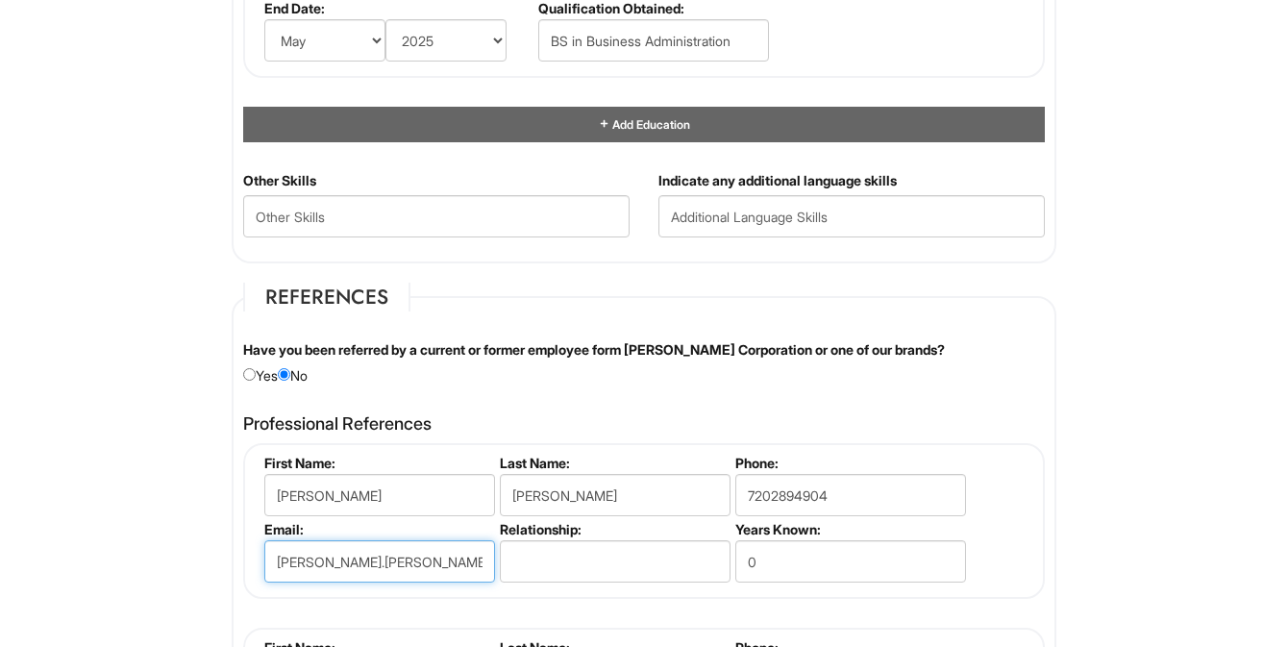
click at [446, 547] on input "[PERSON_NAME].[PERSON_NAME]" at bounding box center [379, 561] width 231 height 42
click at [446, 553] on input "[PERSON_NAME].[PERSON_NAME]" at bounding box center [379, 561] width 231 height 42
click at [449, 567] on input "[PERSON_NAME].[PERSON_NAME]" at bounding box center [379, 561] width 231 height 42
type input "[PERSON_NAME][EMAIL_ADDRESS][DOMAIN_NAME]"
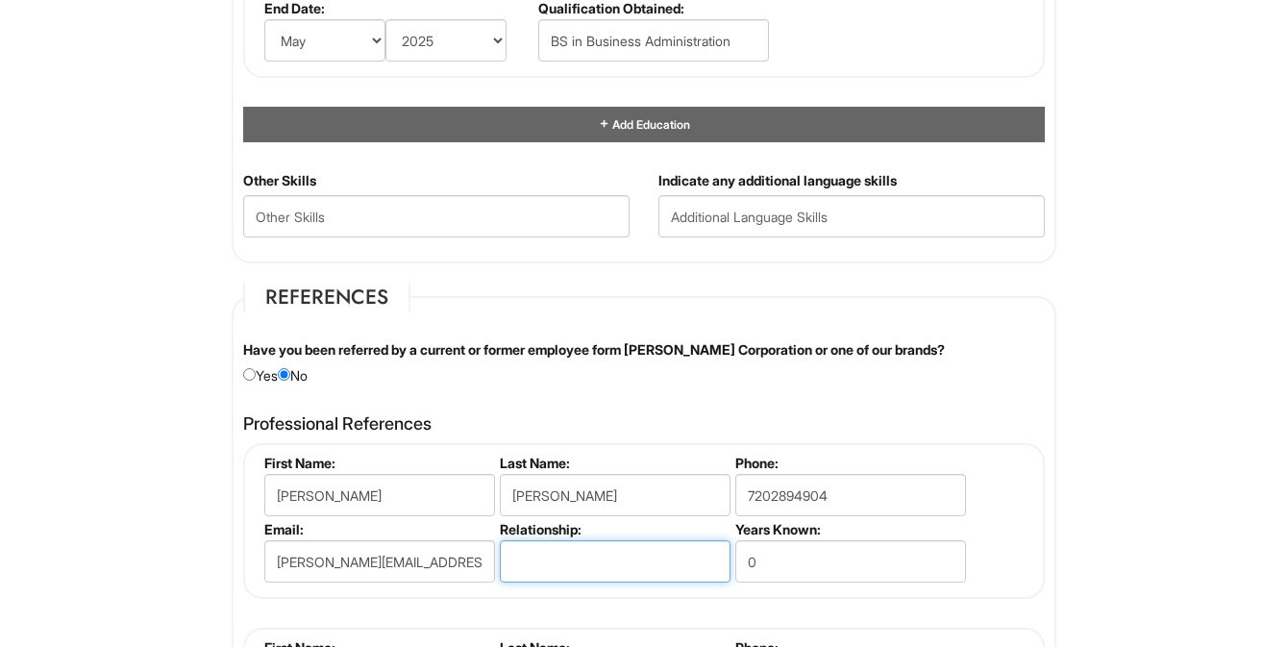
click at [550, 571] on input "text" at bounding box center [615, 561] width 231 height 42
type input "Previous Boss"
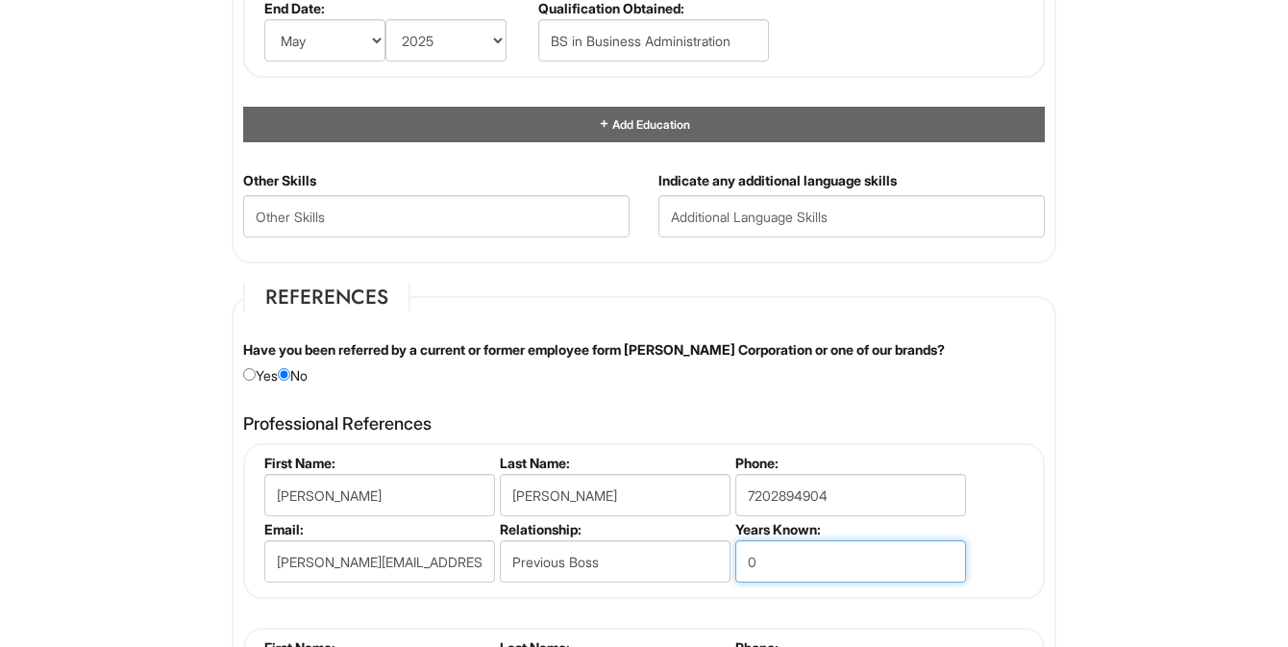
drag, startPoint x: 925, startPoint y: 545, endPoint x: 742, endPoint y: 545, distance: 182.7
click at [742, 545] on input "0" at bounding box center [850, 561] width 231 height 42
drag, startPoint x: 787, startPoint y: 560, endPoint x: 729, endPoint y: 559, distance: 58.6
click at [729, 455] on ul "First Name: [PERSON_NAME] Last Name: [PERSON_NAME] Phone: [PHONE_NUMBER] Email:…" at bounding box center [647, 455] width 774 height 0
type input "3"
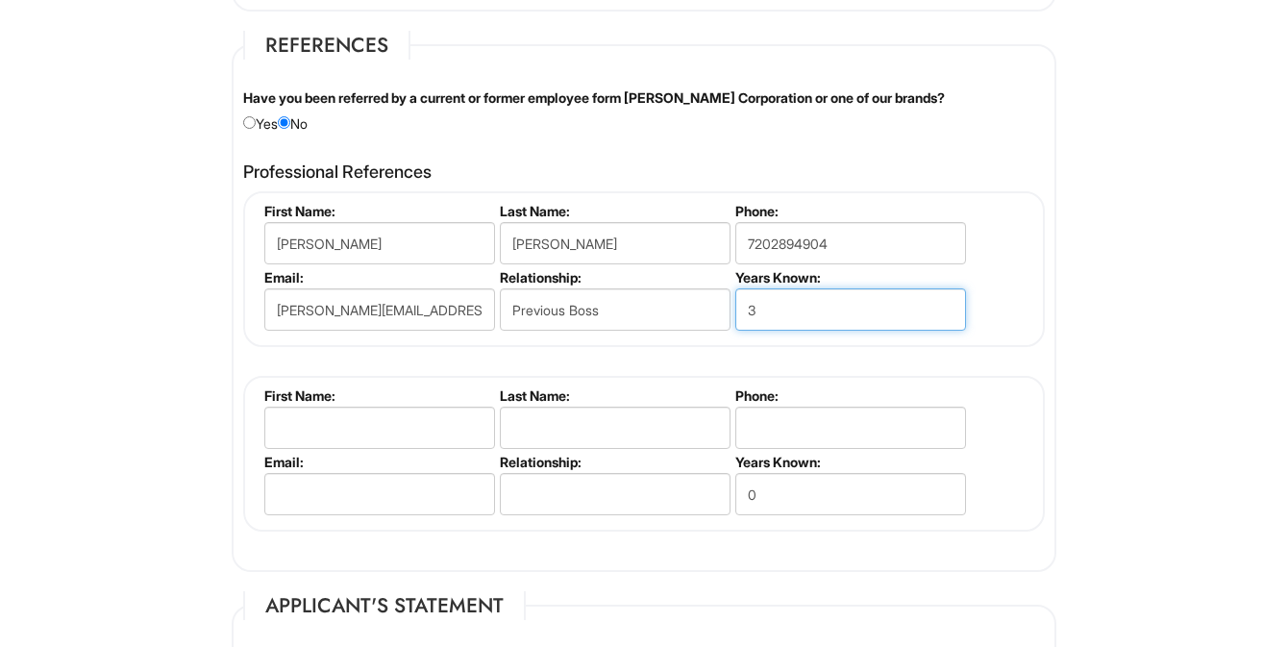
scroll to position [2265, 0]
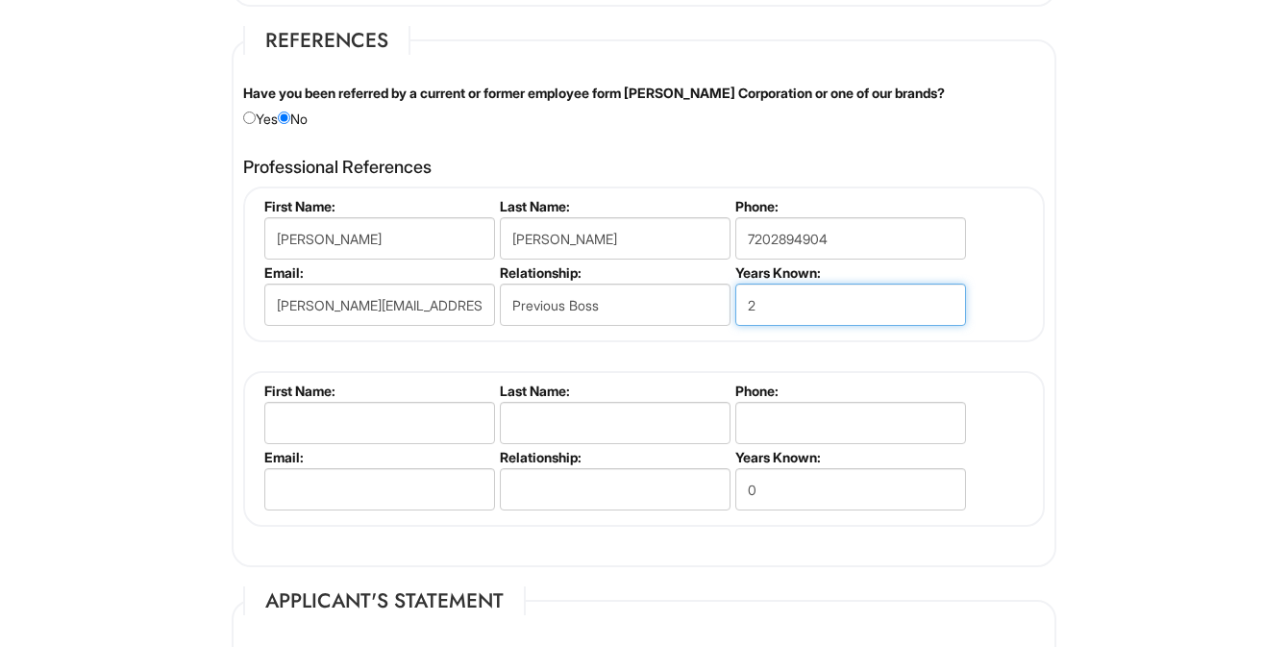
type input "2"
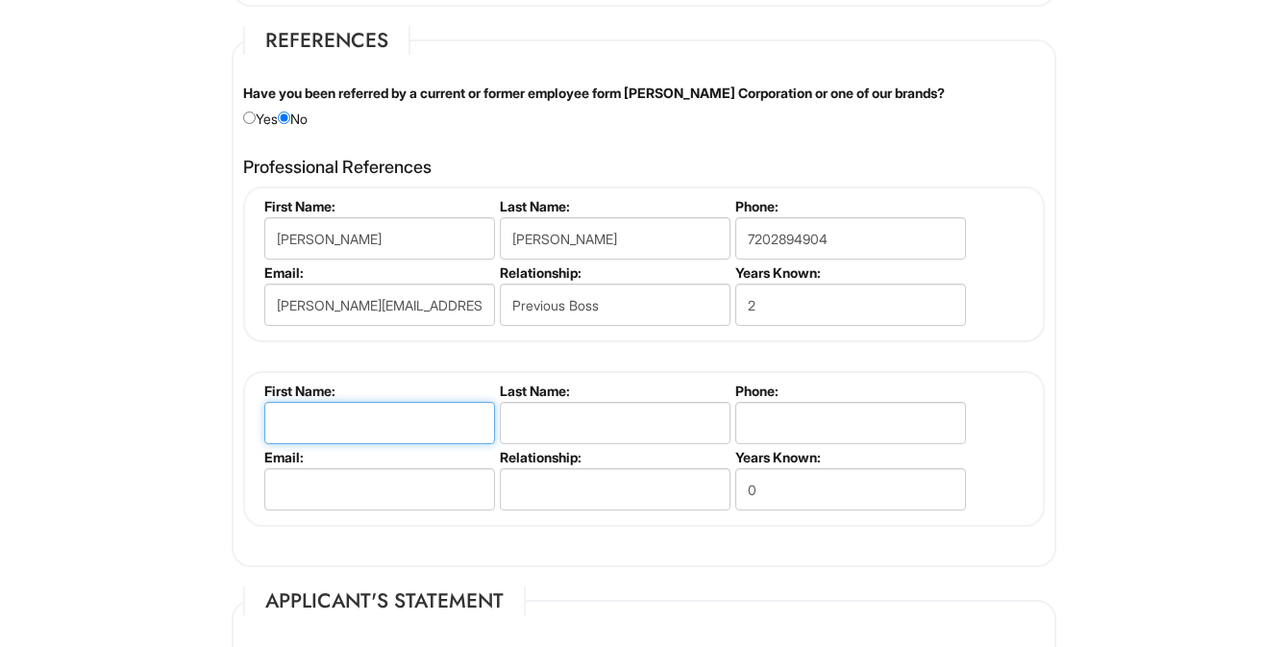
click at [333, 422] on input "text" at bounding box center [379, 423] width 231 height 42
type input "[PERSON_NAME]"
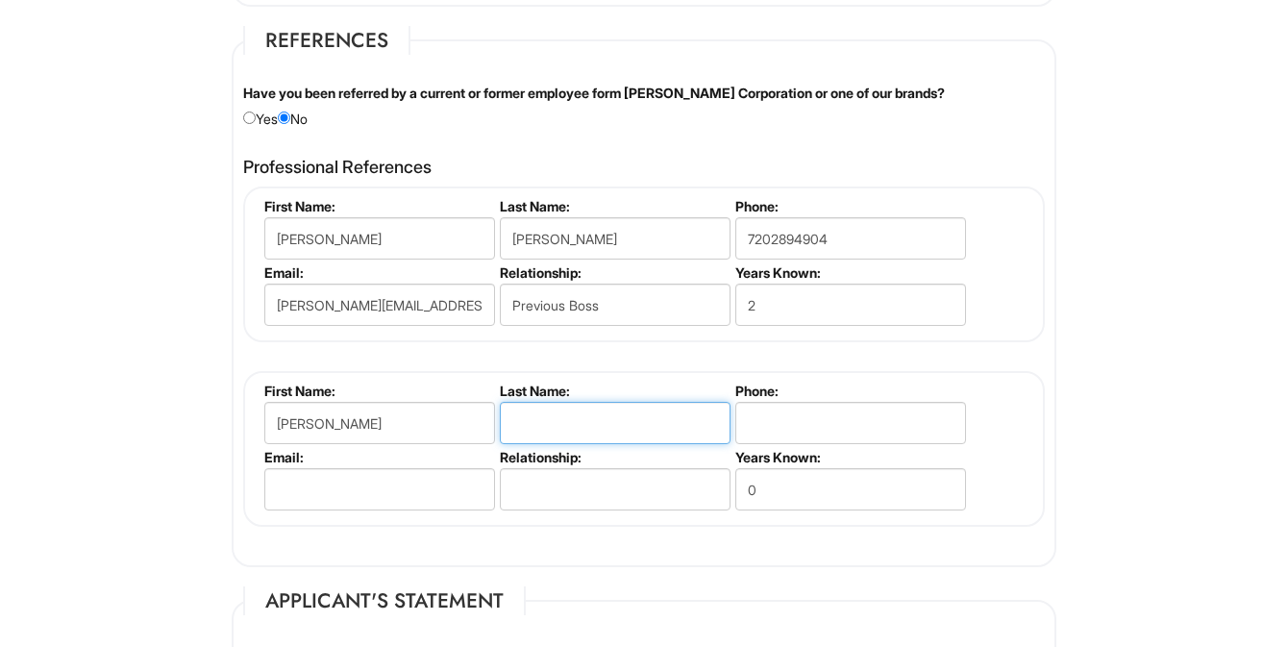
click at [609, 437] on input "text" at bounding box center [615, 423] width 231 height 42
type input "[PERSON_NAME]"
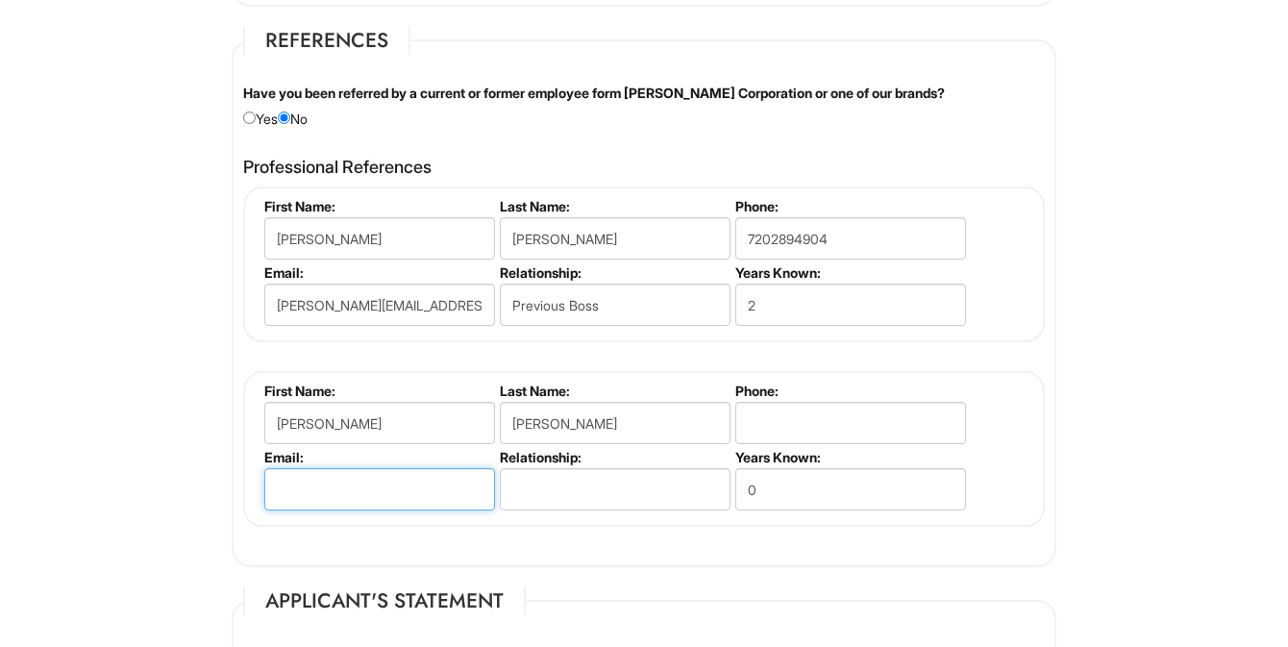
click at [447, 488] on input "email" at bounding box center [379, 489] width 231 height 42
type input "[EMAIL_ADDRESS][DOMAIN_NAME]"
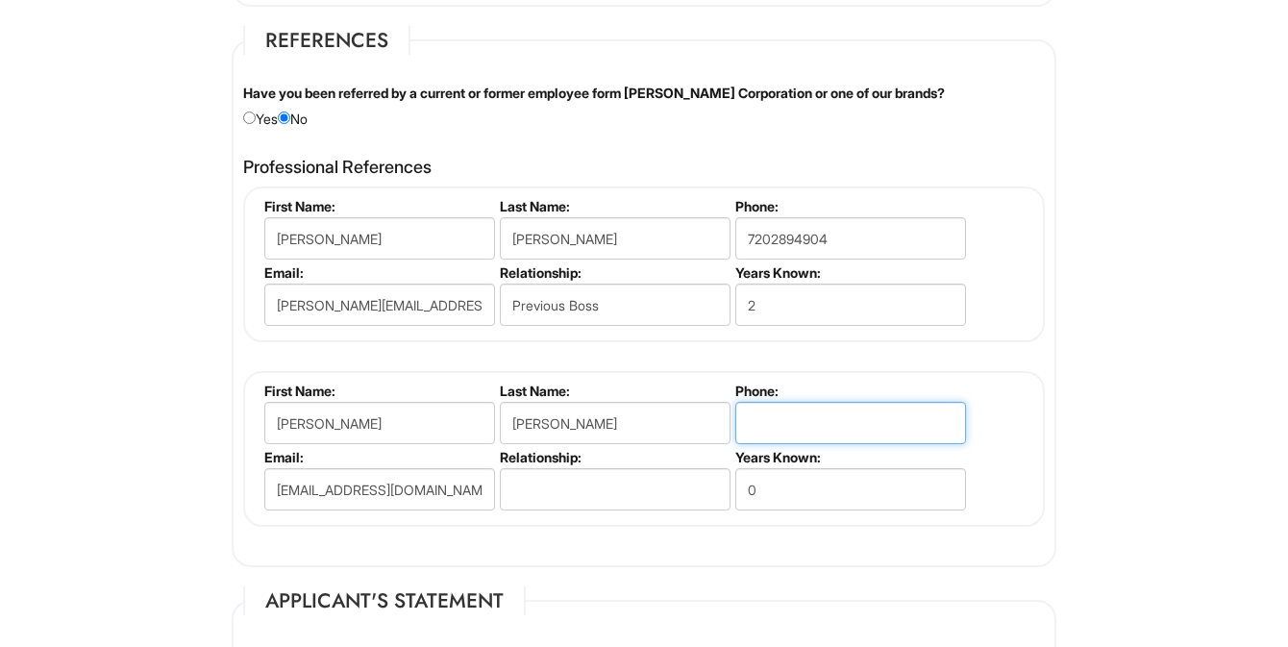
click at [758, 421] on input "tel" at bounding box center [850, 423] width 231 height 42
type input "3035893976"
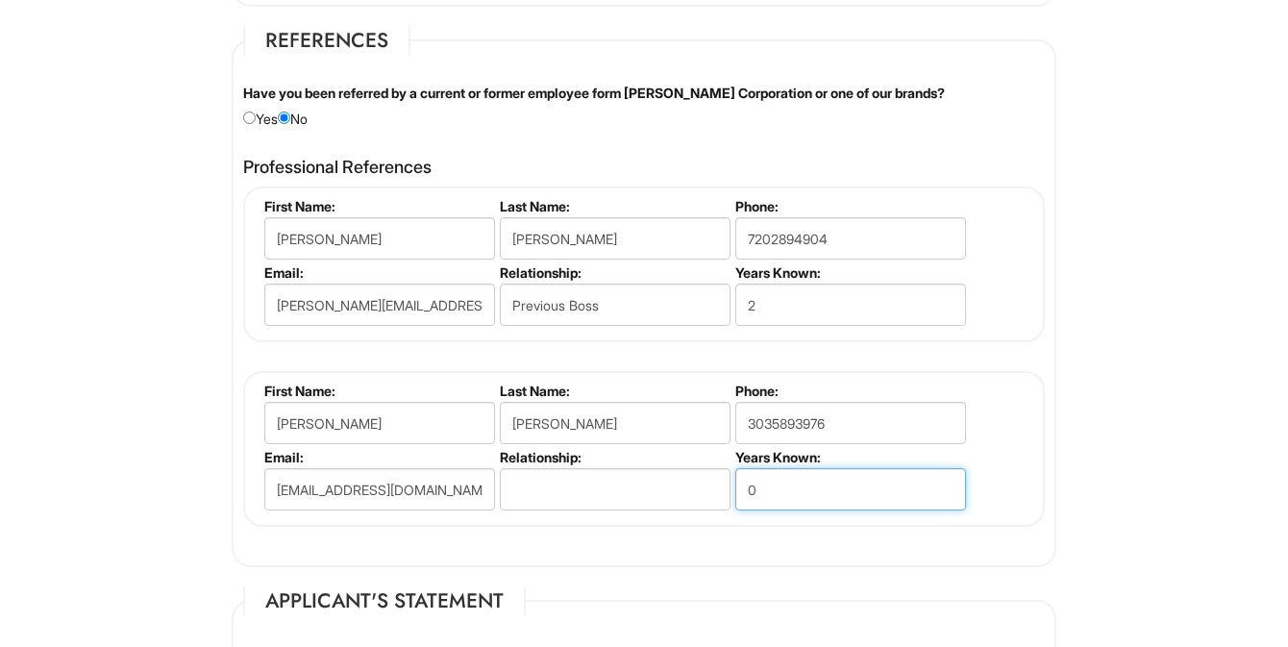
drag, startPoint x: 767, startPoint y: 505, endPoint x: 734, endPoint y: 504, distance: 33.7
click at [734, 504] on li "Years Known: 0" at bounding box center [849, 482] width 236 height 66
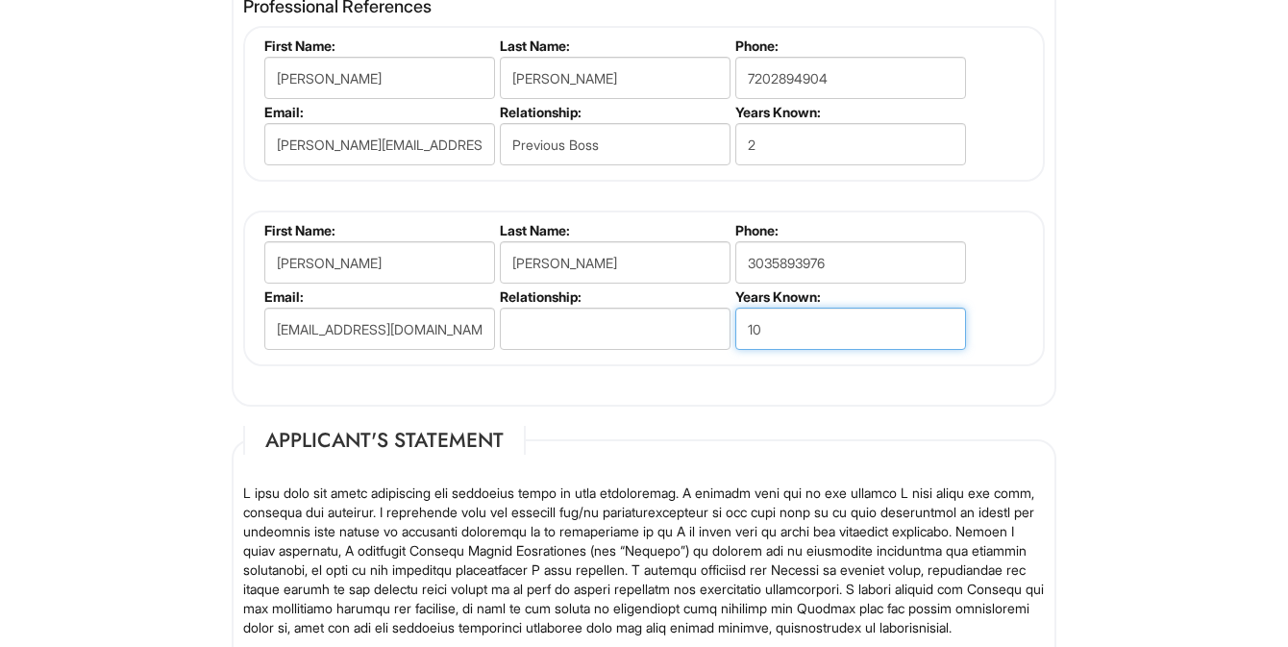
scroll to position [2476, 0]
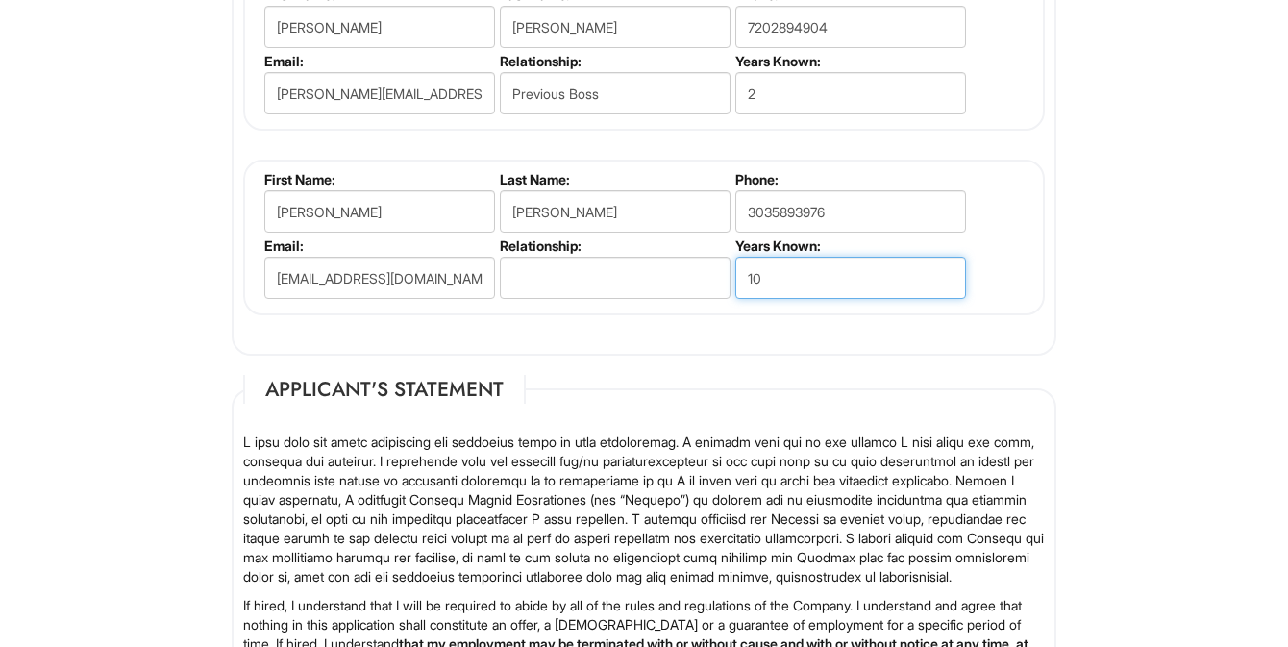
type input "10"
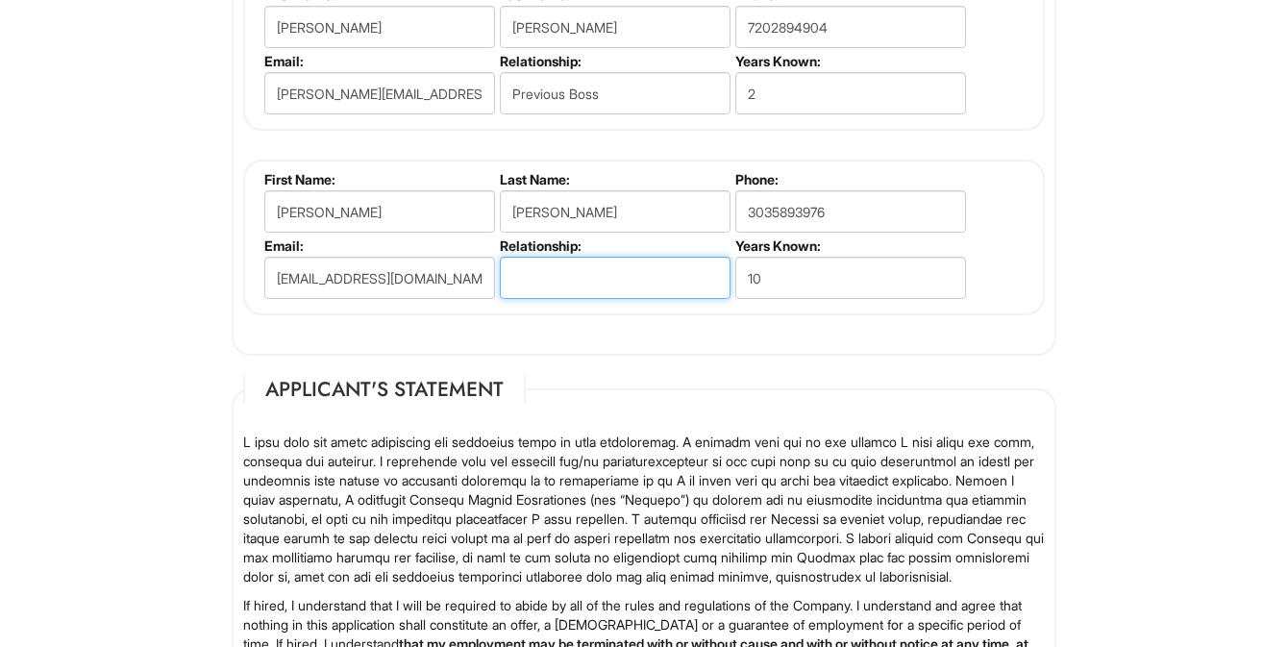
click at [675, 277] on input "text" at bounding box center [615, 278] width 231 height 42
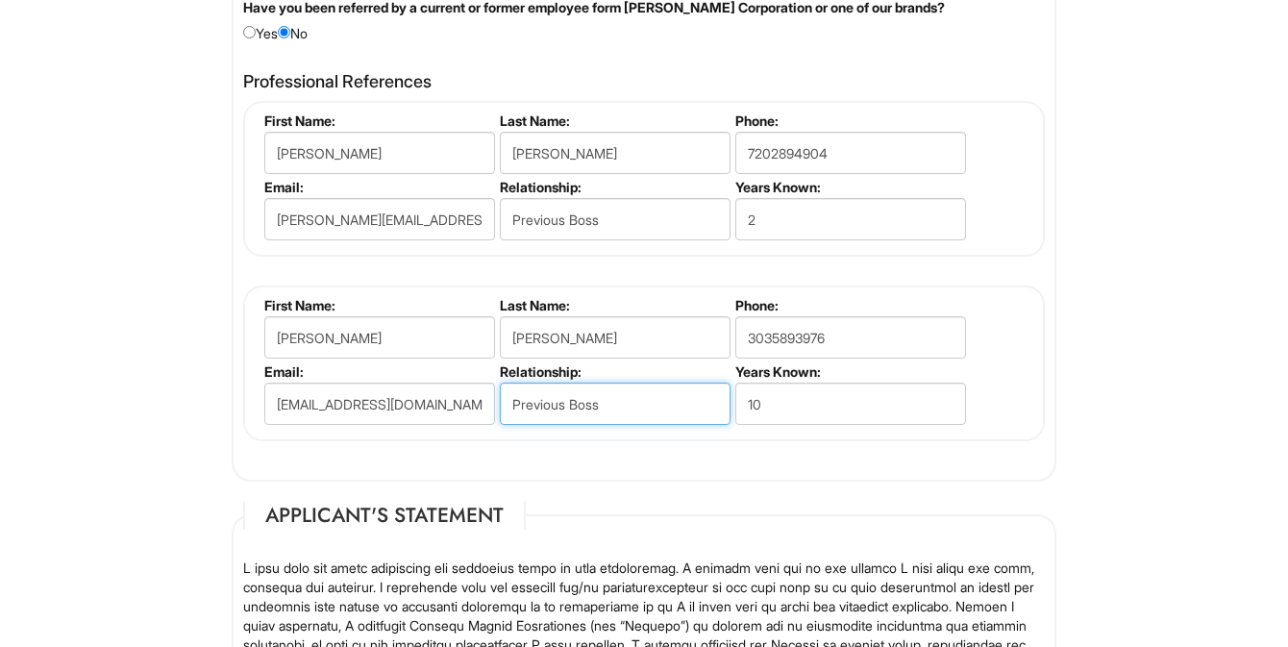
scroll to position [2383, 0]
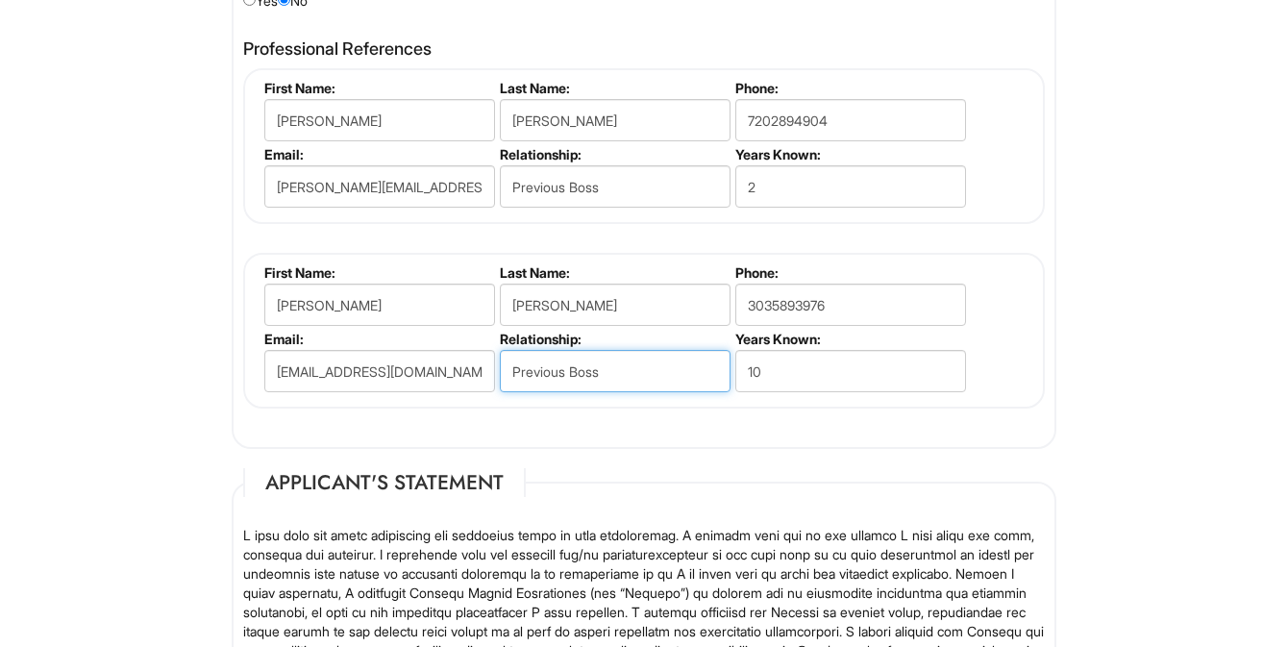
type input "Previous Boss"
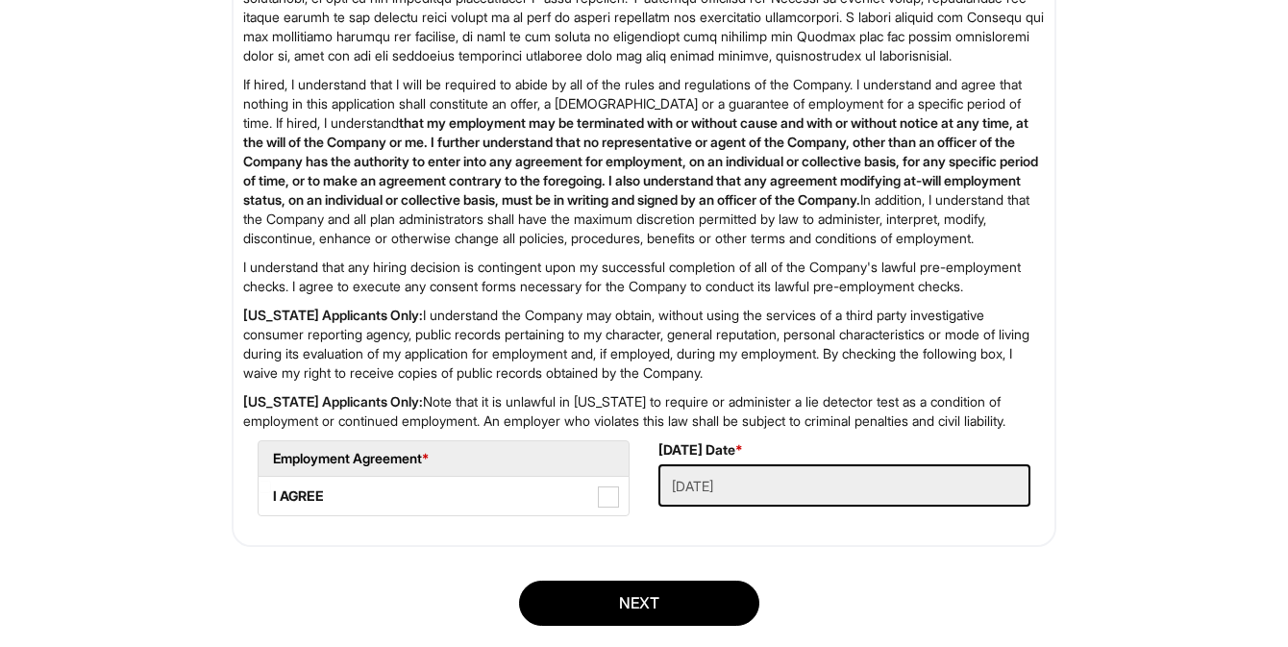
scroll to position [2996, 0]
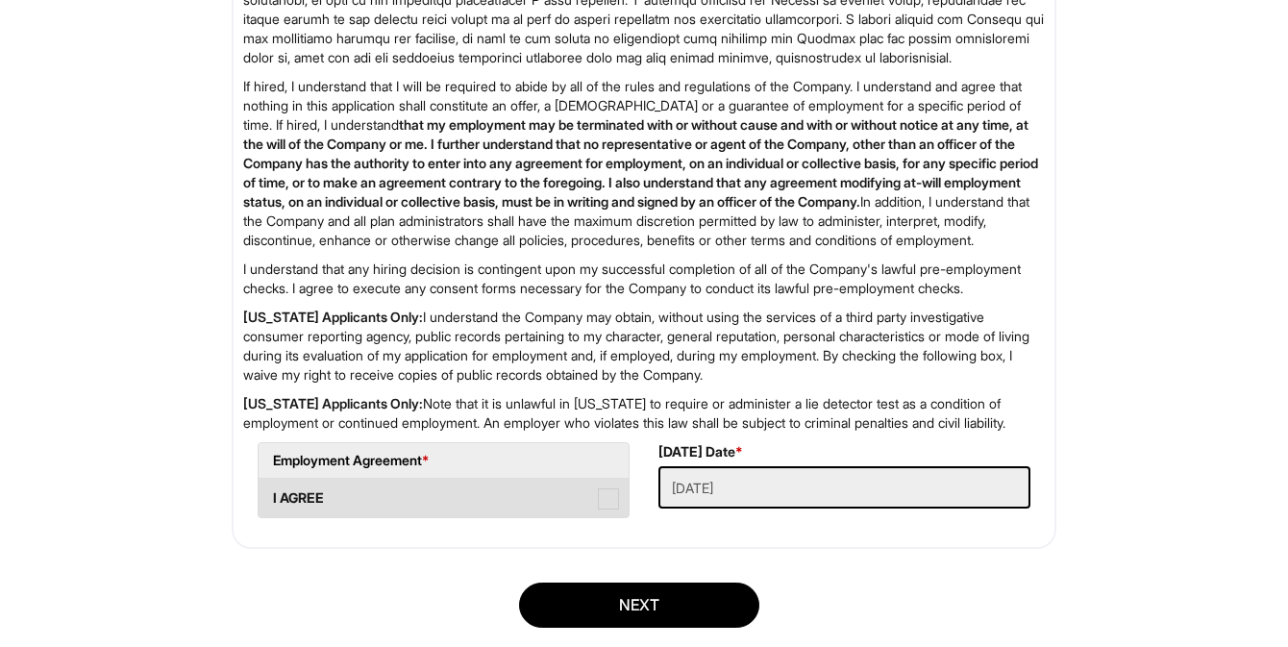
click at [604, 510] on span at bounding box center [608, 498] width 21 height 21
click at [271, 495] on AGREE "I AGREE" at bounding box center [265, 489] width 12 height 12
checkbox AGREE "true"
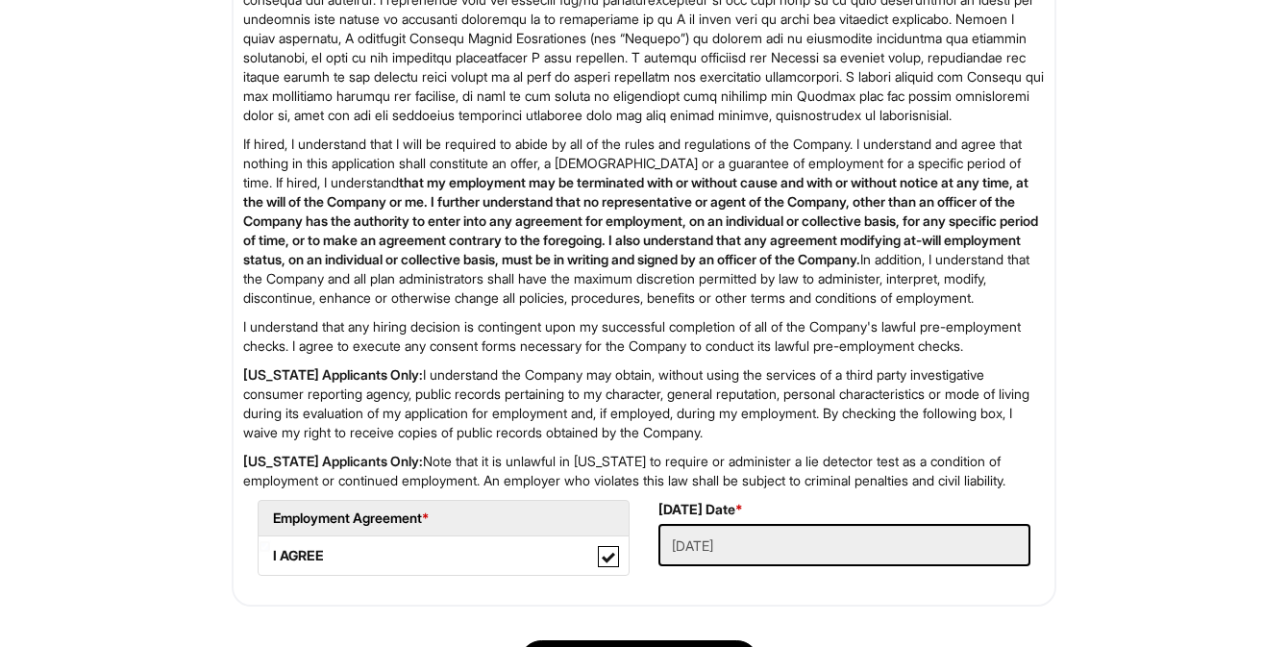
scroll to position [3185, 0]
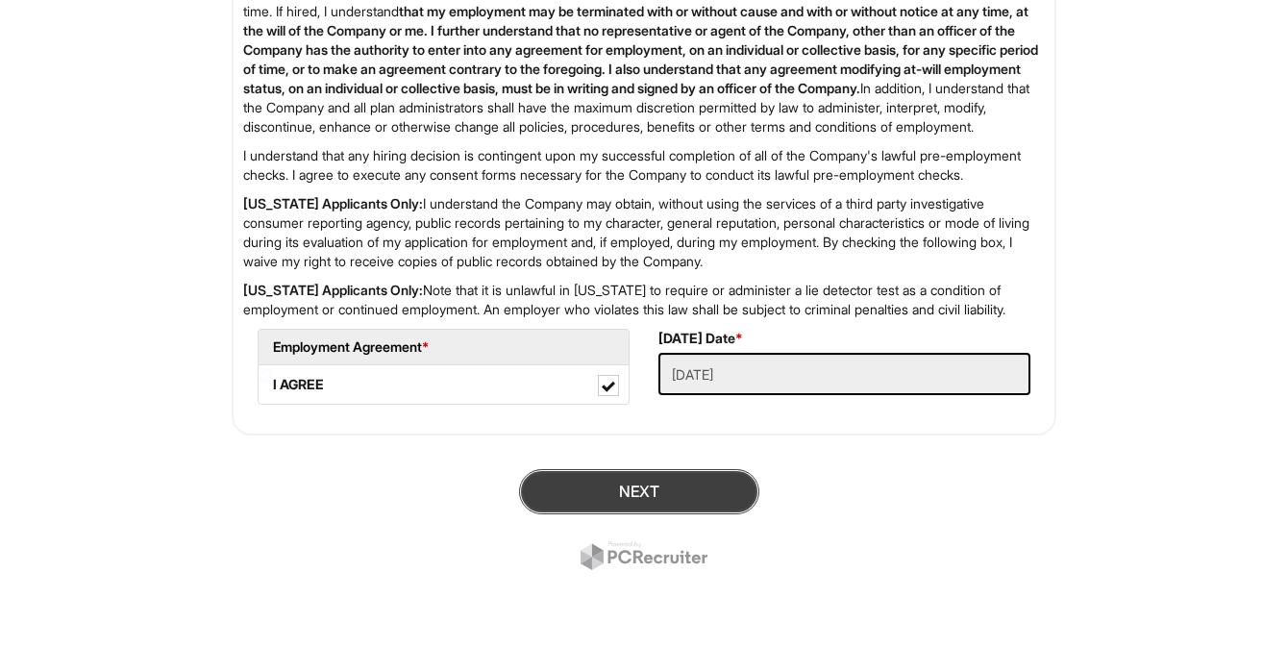
click at [718, 498] on button "Next" at bounding box center [639, 491] width 240 height 45
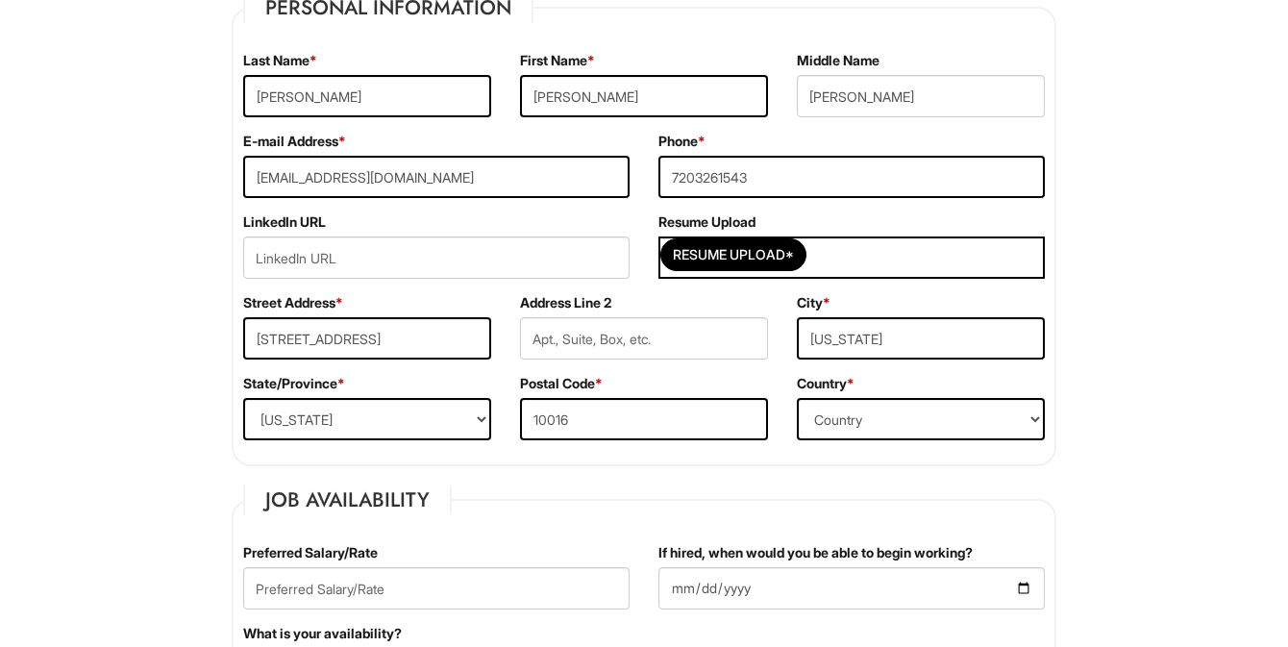
scroll to position [399, 0]
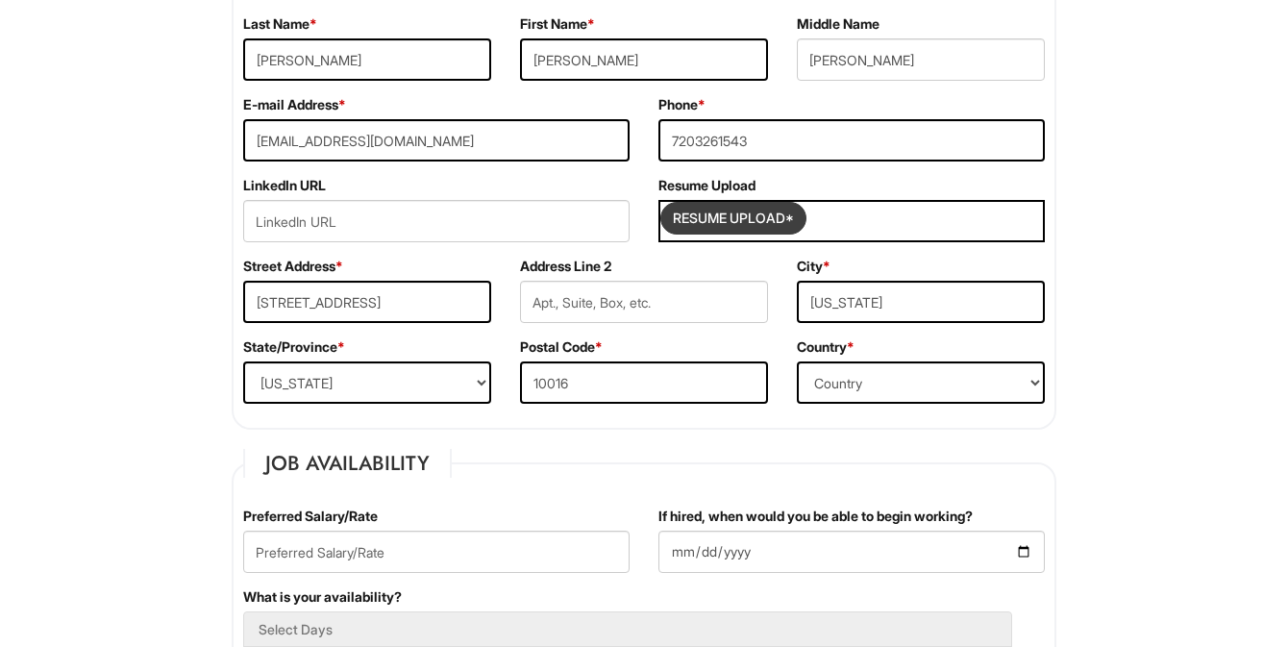
click at [801, 226] on input "Resume Upload*" at bounding box center [733, 218] width 144 height 31
type input "C:\fakepath\2025 Resume.docx"
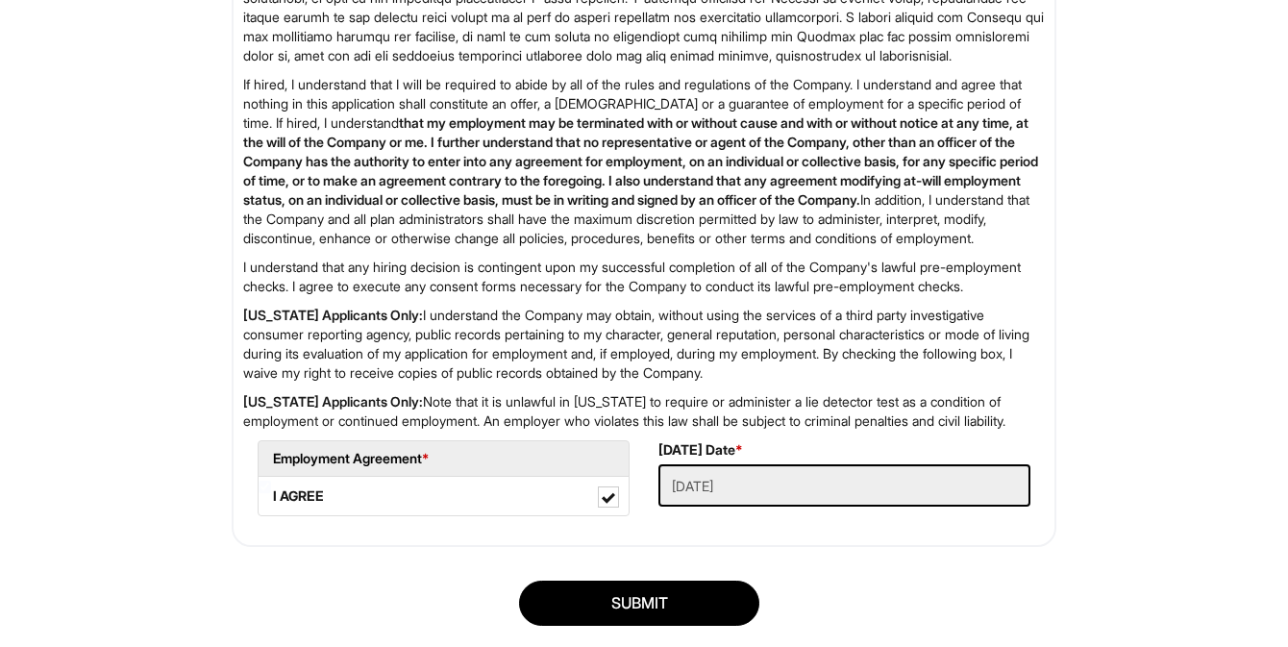
scroll to position [3223, 0]
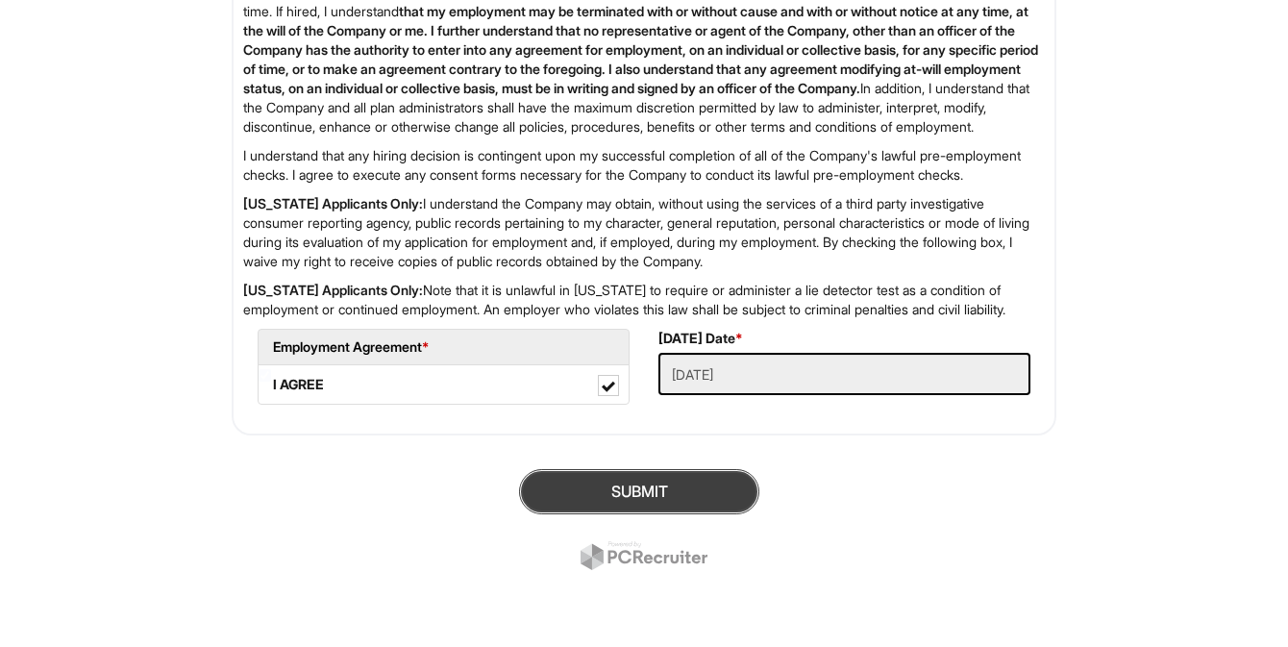
click at [732, 481] on button "SUBMIT" at bounding box center [639, 491] width 240 height 45
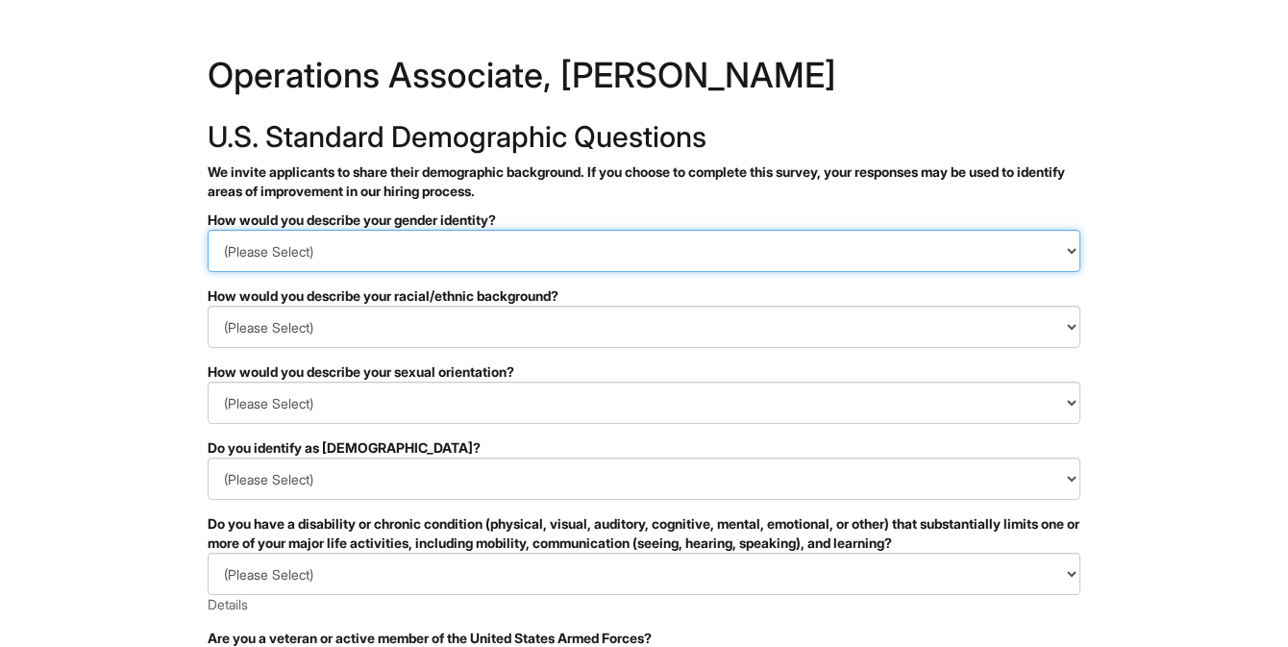
click at [653, 256] on select "(Please Select) Man Woman Non-binary I prefer to self-describe I don't wish to …" at bounding box center [644, 251] width 873 height 42
select select "Woman"
click at [208, 230] on select "(Please Select) Man Woman Non-binary I prefer to self-describe I don't wish to …" at bounding box center [644, 251] width 873 height 42
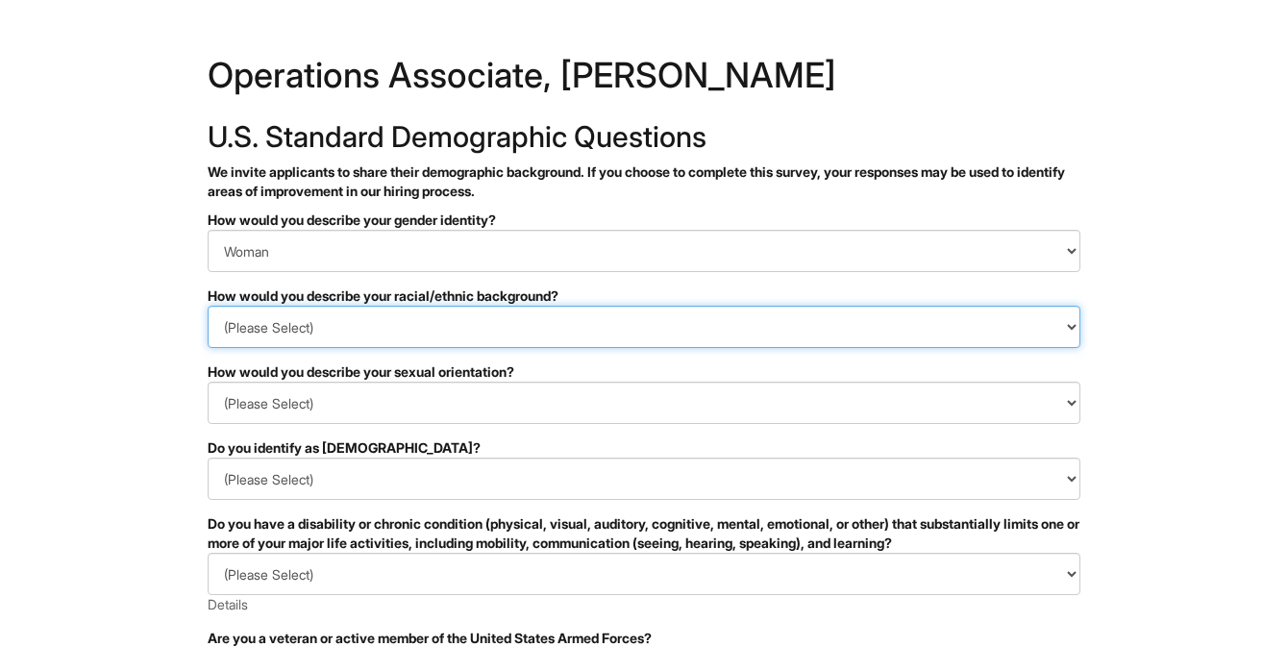
click at [654, 321] on select "(Please Select) Black or of African descent East Asian Hispanic, Latinx or of S…" at bounding box center [644, 327] width 873 height 42
select select "White or European"
click at [208, 306] on select "(Please Select) Black or of African descent East Asian Hispanic, Latinx or of S…" at bounding box center [644, 327] width 873 height 42
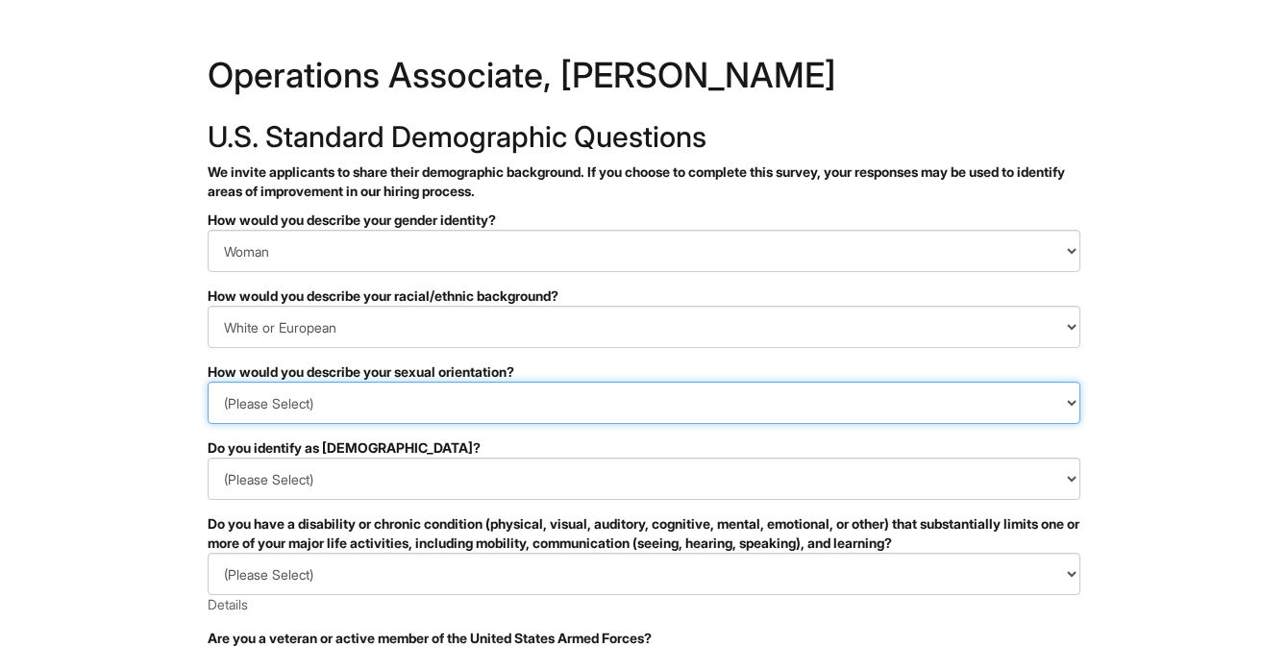
click at [576, 390] on select "(Please Select) Asexual Bisexual and/or pansexual Gay Heterosexual Lesbian Quee…" at bounding box center [644, 403] width 873 height 42
select select "Heterosexual"
click at [208, 382] on select "(Please Select) Asexual Bisexual and/or pansexual Gay Heterosexual Lesbian Quee…" at bounding box center [644, 403] width 873 height 42
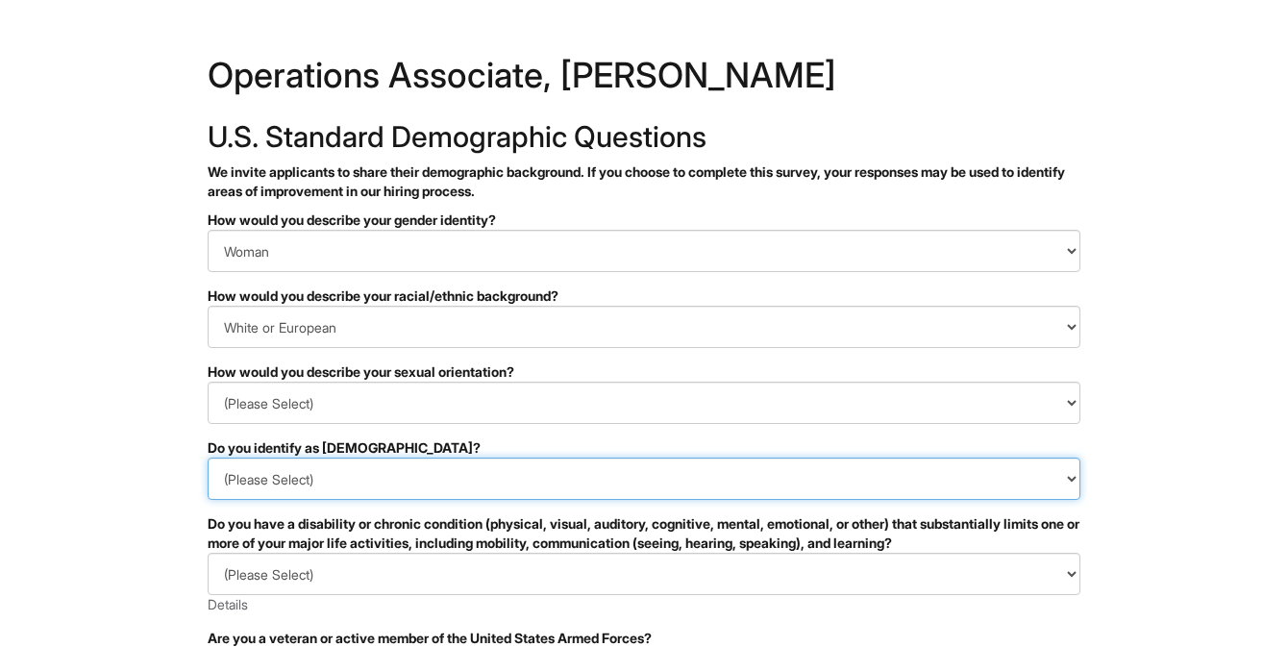
click at [565, 487] on select "(Please Select) Yes No I prefer to self-describe I don't wish to answer" at bounding box center [644, 479] width 873 height 42
select select "No"
click at [208, 458] on select "(Please Select) Yes No I prefer to self-describe I don't wish to answer" at bounding box center [644, 479] width 873 height 42
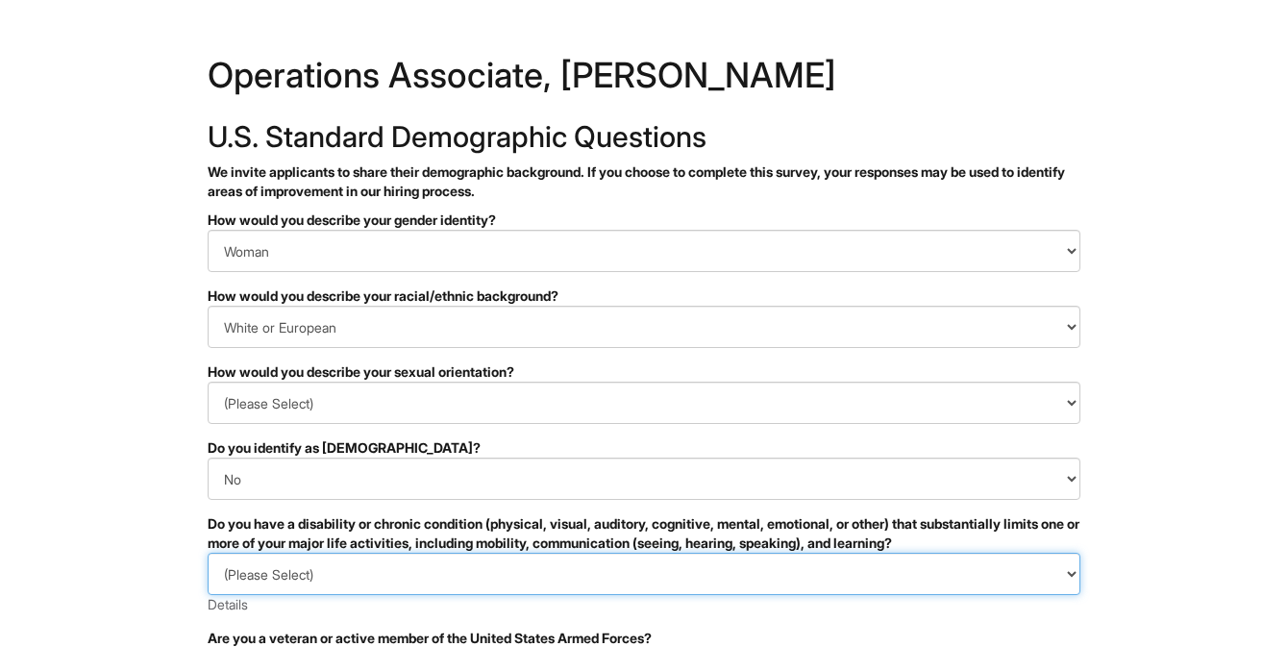
click at [549, 570] on select "(Please Select) YES, I HAVE A DISABILITY (or previously had a disability) NO, I…" at bounding box center [644, 574] width 873 height 42
select select "YES, I HAVE A DISABILITY (or previously had a disability)"
click at [208, 553] on select "(Please Select) YES, I HAVE A DISABILITY (or previously had a disability) NO, I…" at bounding box center [644, 574] width 873 height 42
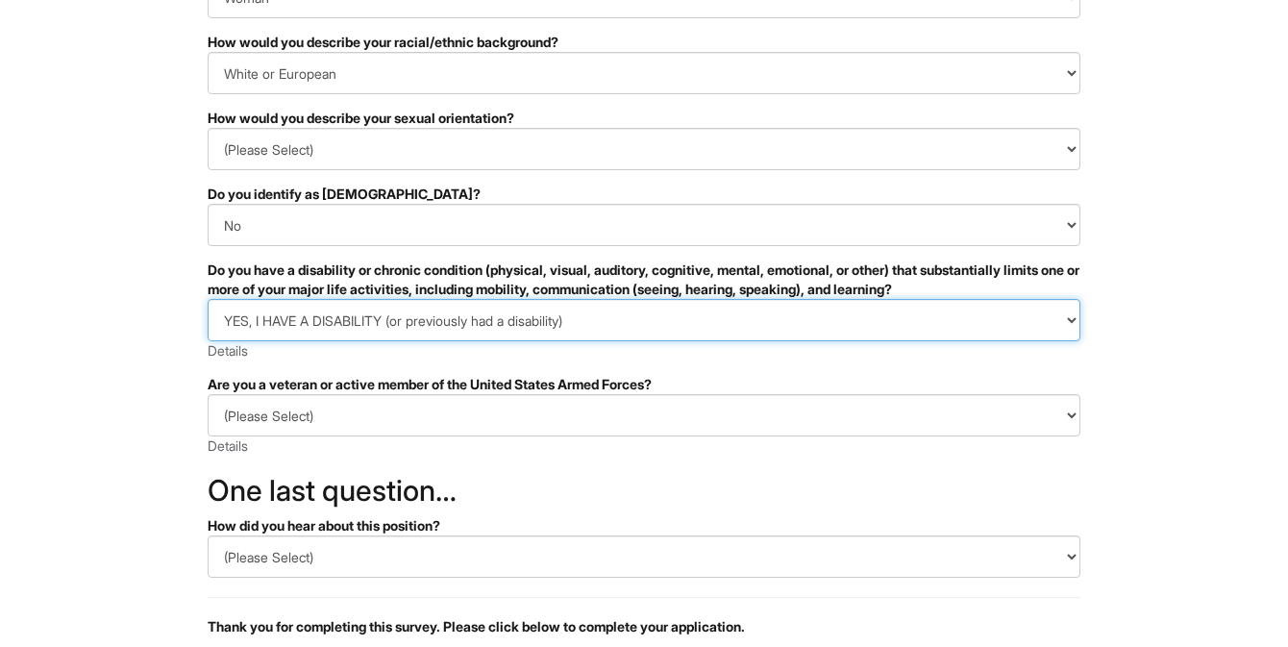
scroll to position [257, 0]
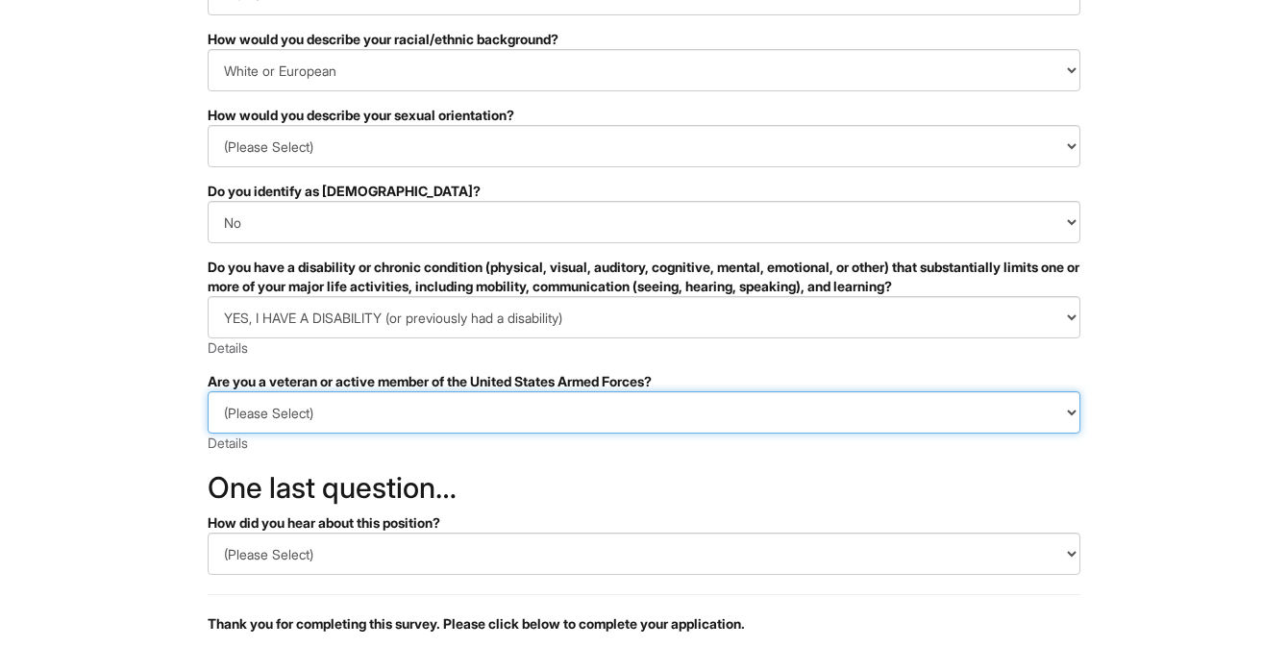
click at [561, 409] on select "(Please Select) I IDENTIFY AS ONE OR MORE OF THE CLASSIFICATIONS OF PROTECTED V…" at bounding box center [644, 412] width 873 height 42
select select "I AM NOT A PROTECTED VETERAN"
click at [208, 391] on select "(Please Select) I IDENTIFY AS ONE OR MORE OF THE CLASSIFICATIONS OF PROTECTED V…" at bounding box center [644, 412] width 873 height 42
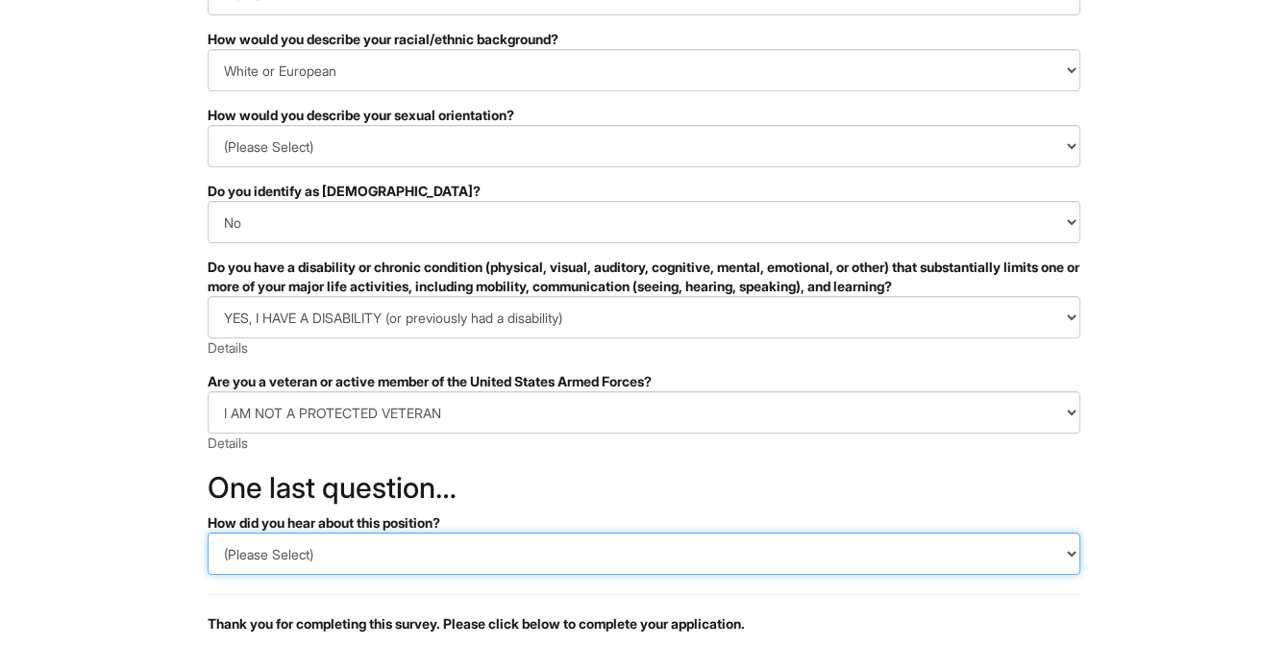
click at [522, 556] on select "(Please Select) CareerBuilder Indeed LinkedIn Monster Referral Other" at bounding box center [644, 554] width 873 height 42
select select "Indeed"
click at [208, 533] on select "(Please Select) CareerBuilder Indeed LinkedIn Monster Referral Other" at bounding box center [644, 554] width 873 height 42
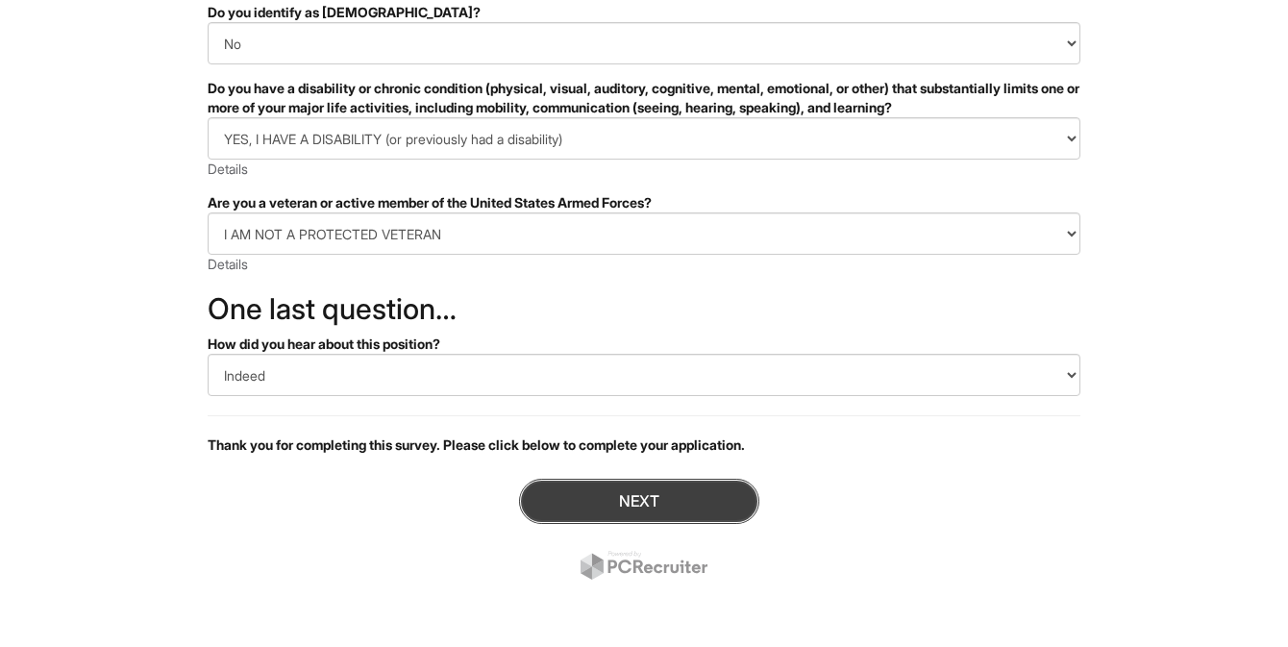
click at [617, 483] on button "Next" at bounding box center [639, 501] width 240 height 45
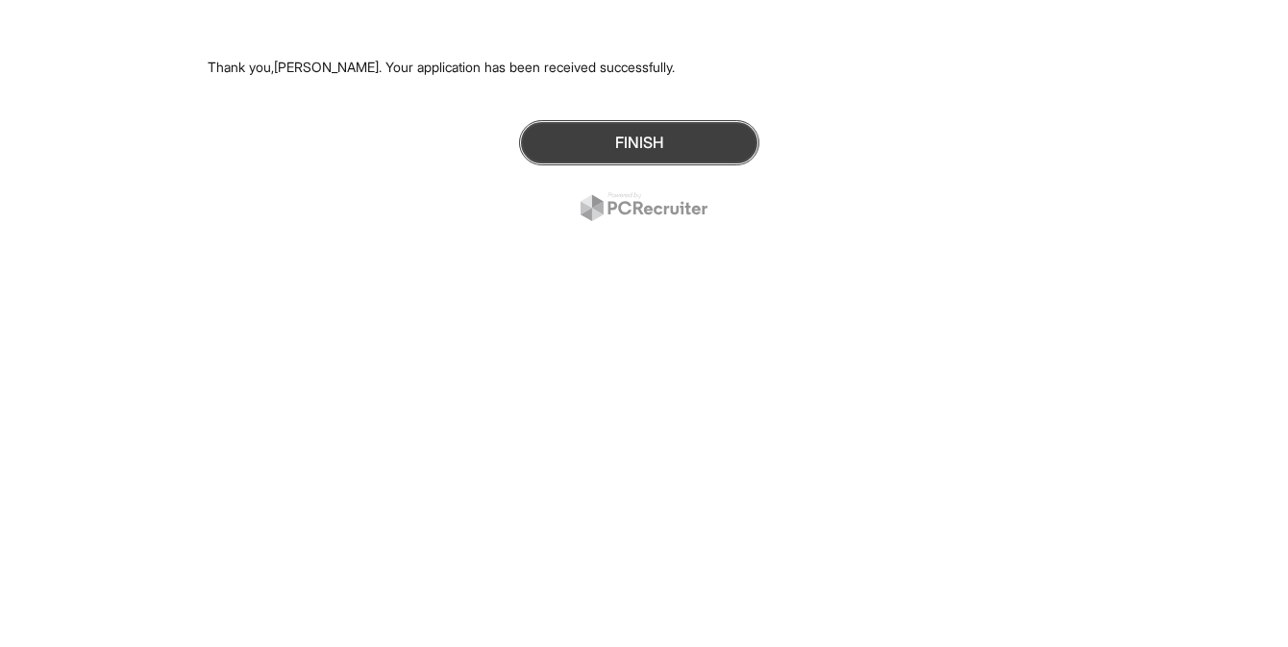
click at [613, 136] on button "Finish" at bounding box center [639, 142] width 240 height 45
